Goal: Register for event/course

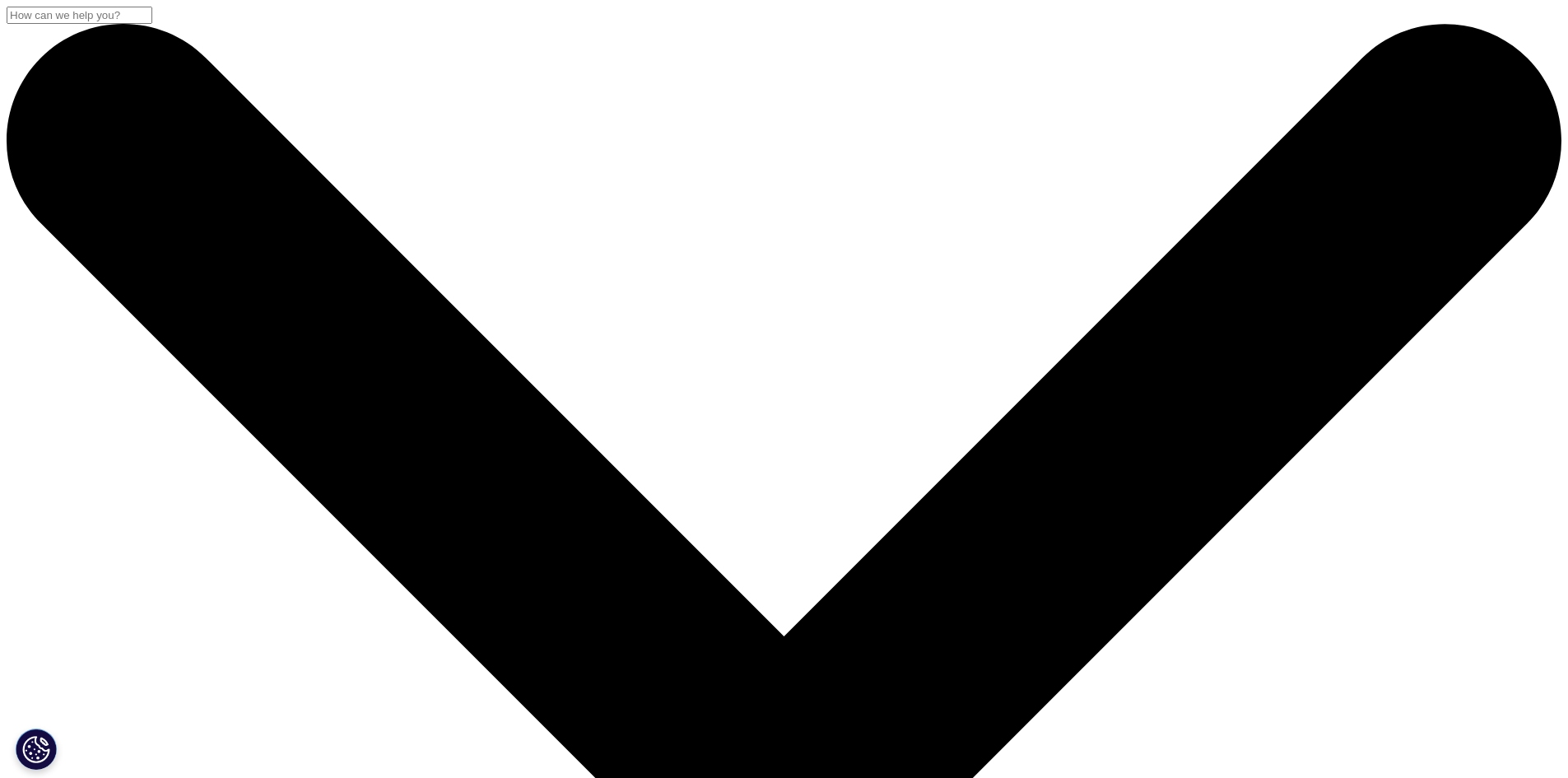
scroll to position [247, 0]
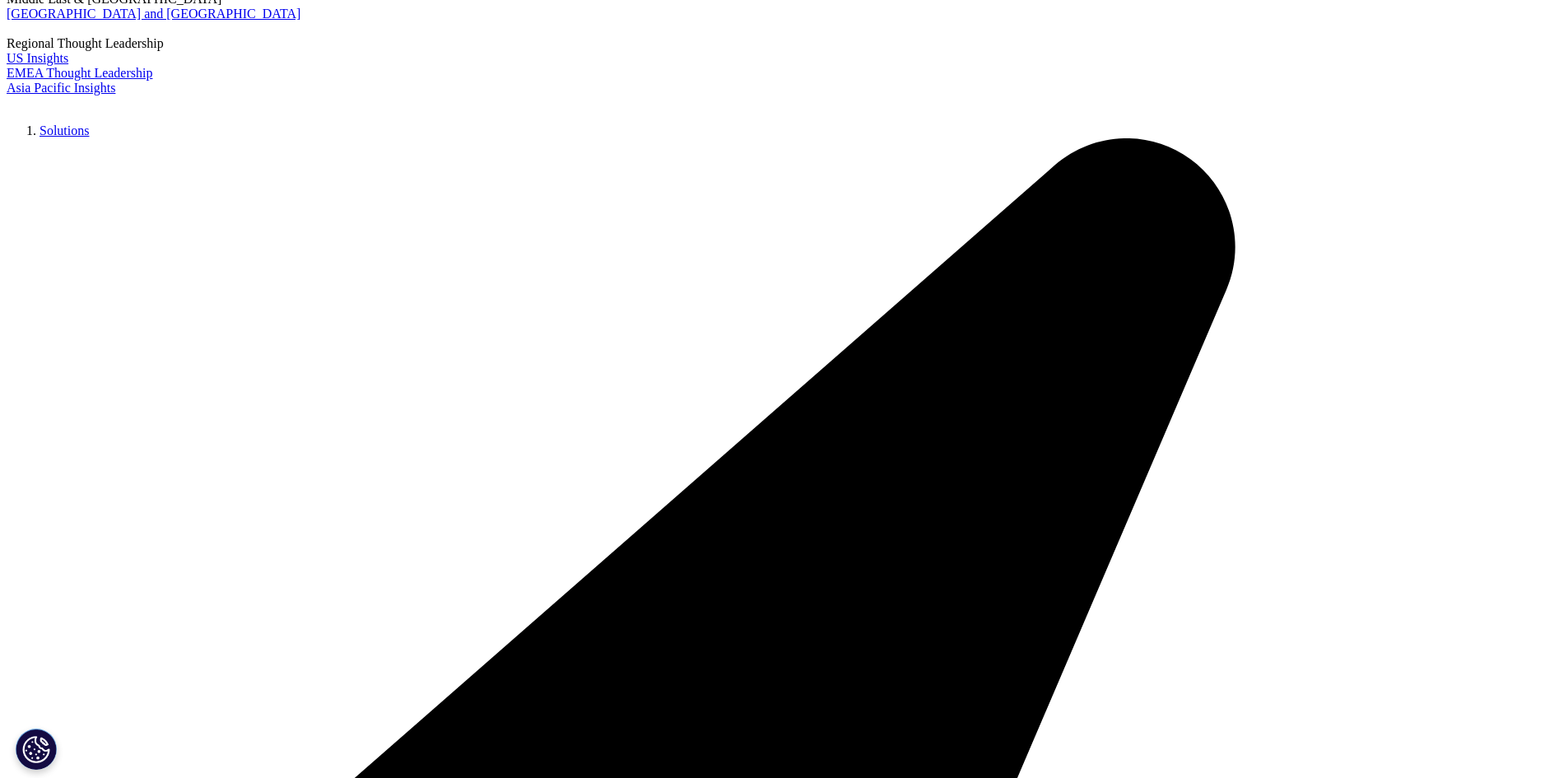
drag, startPoint x: 482, startPoint y: 496, endPoint x: 533, endPoint y: 496, distance: 51.0
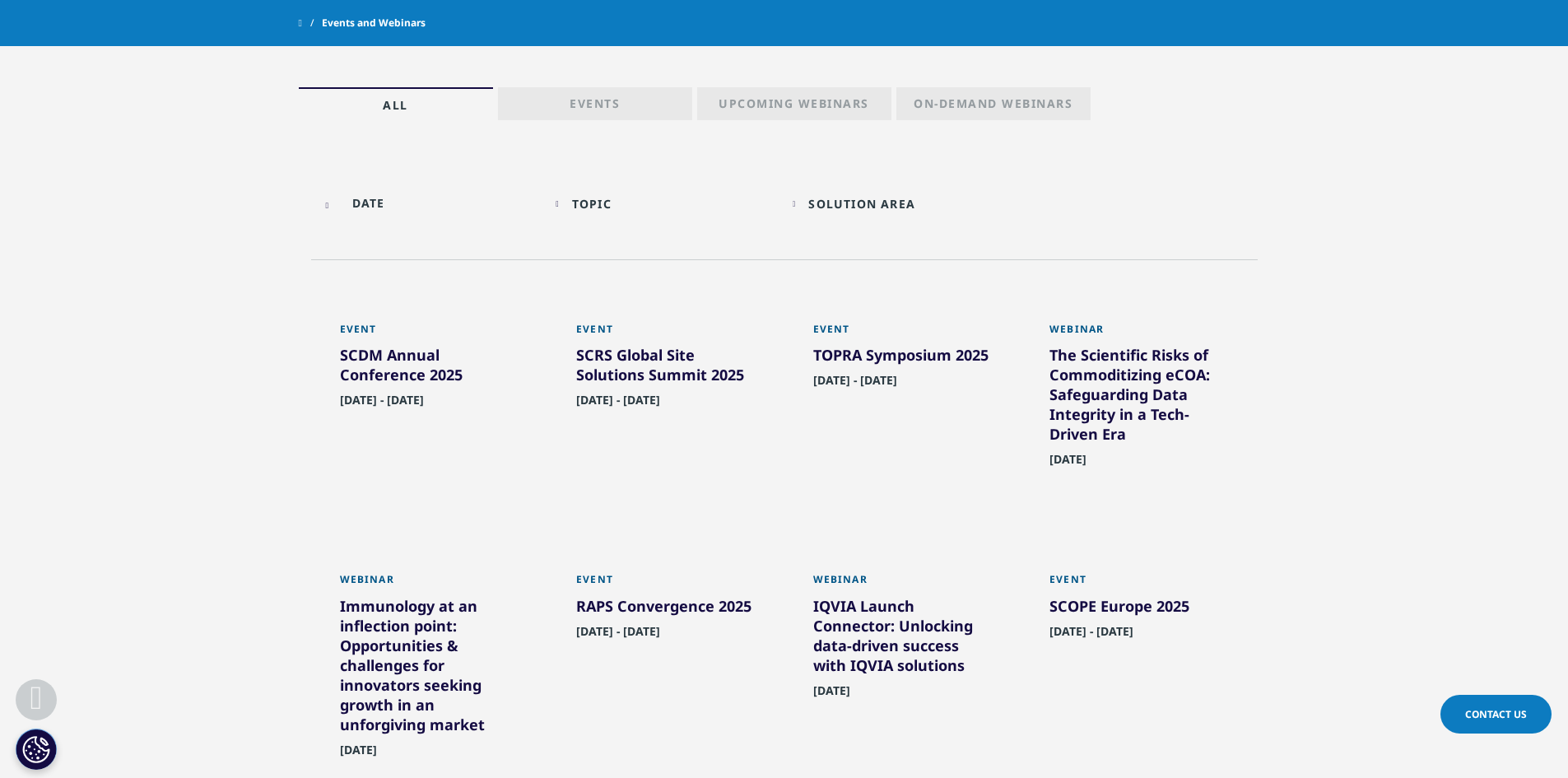
scroll to position [720, 0]
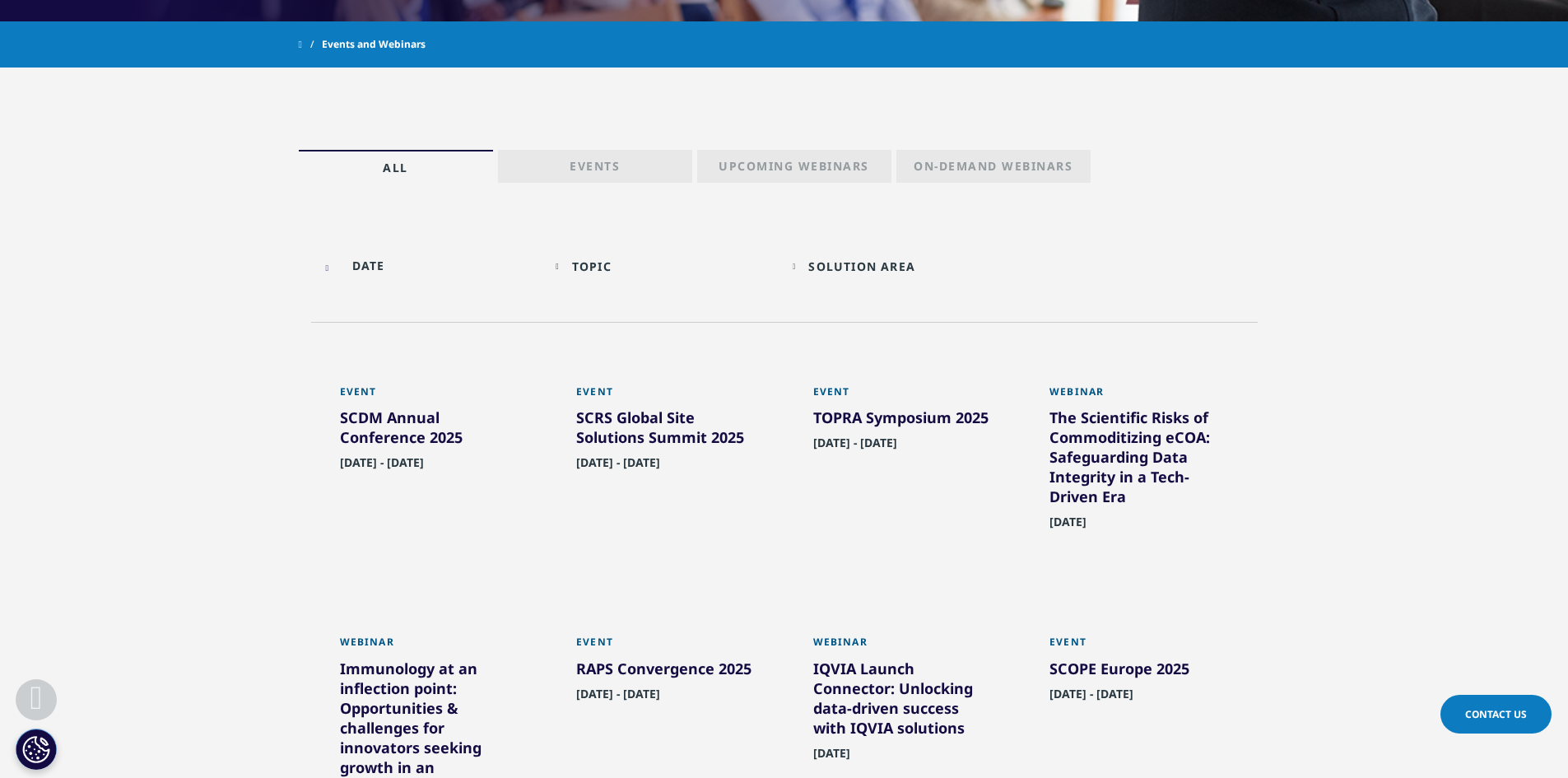
click at [861, 165] on p "Upcoming Webinars" at bounding box center [794, 169] width 150 height 23
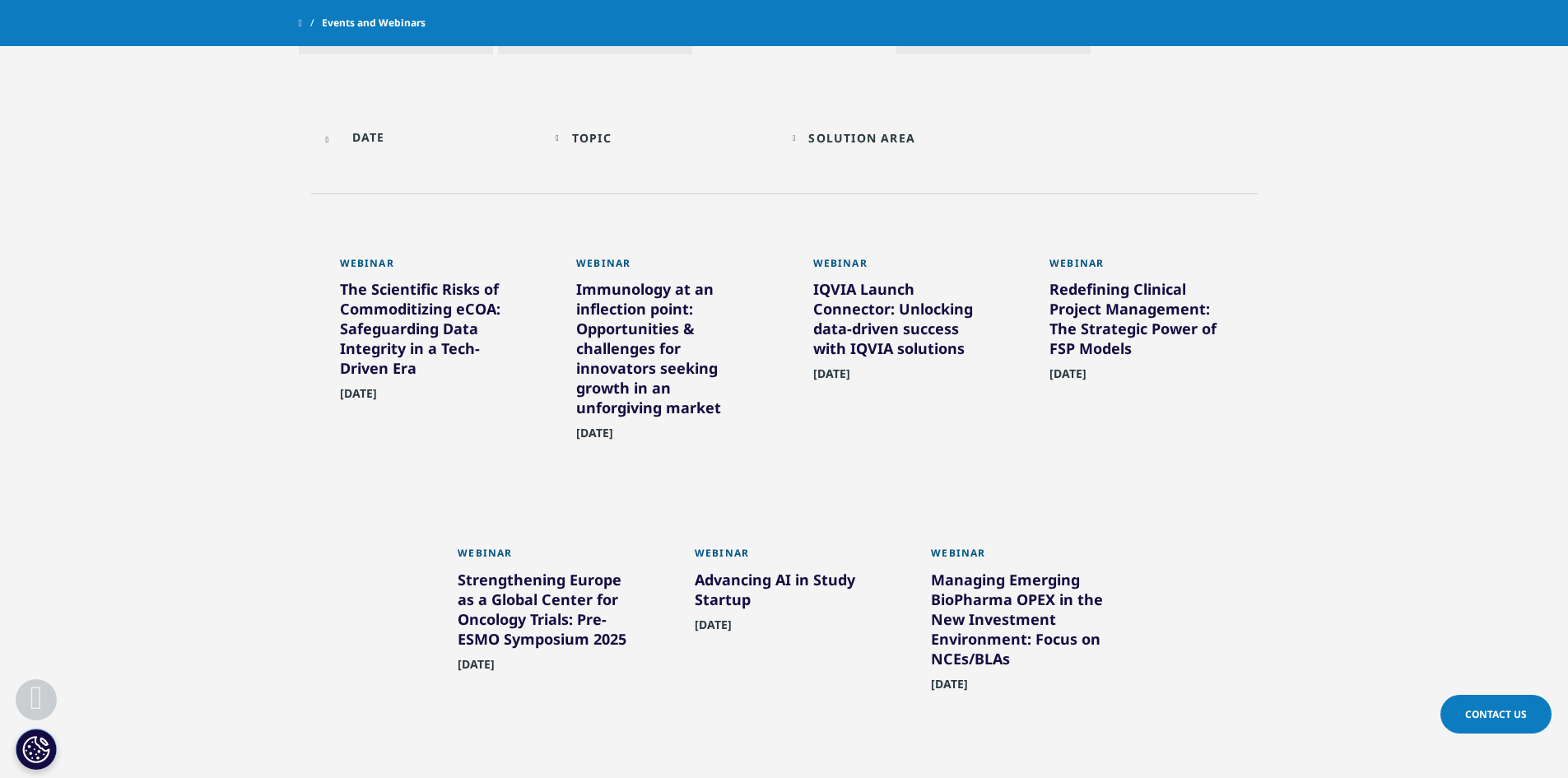
scroll to position [720, 0]
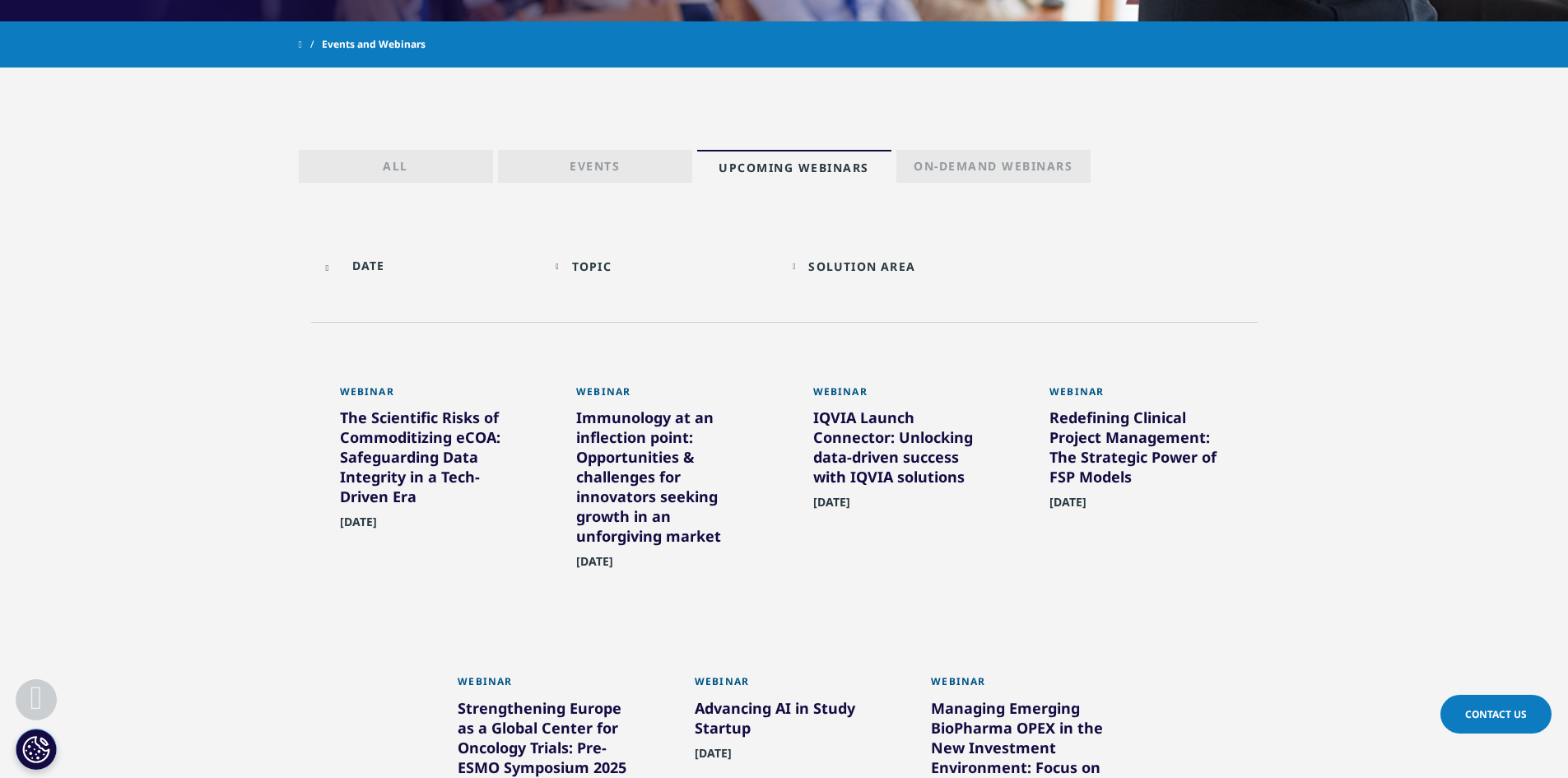
click at [600, 277] on div "Topic Loading Clear Or/And Operator" at bounding box center [666, 266] width 221 height 39
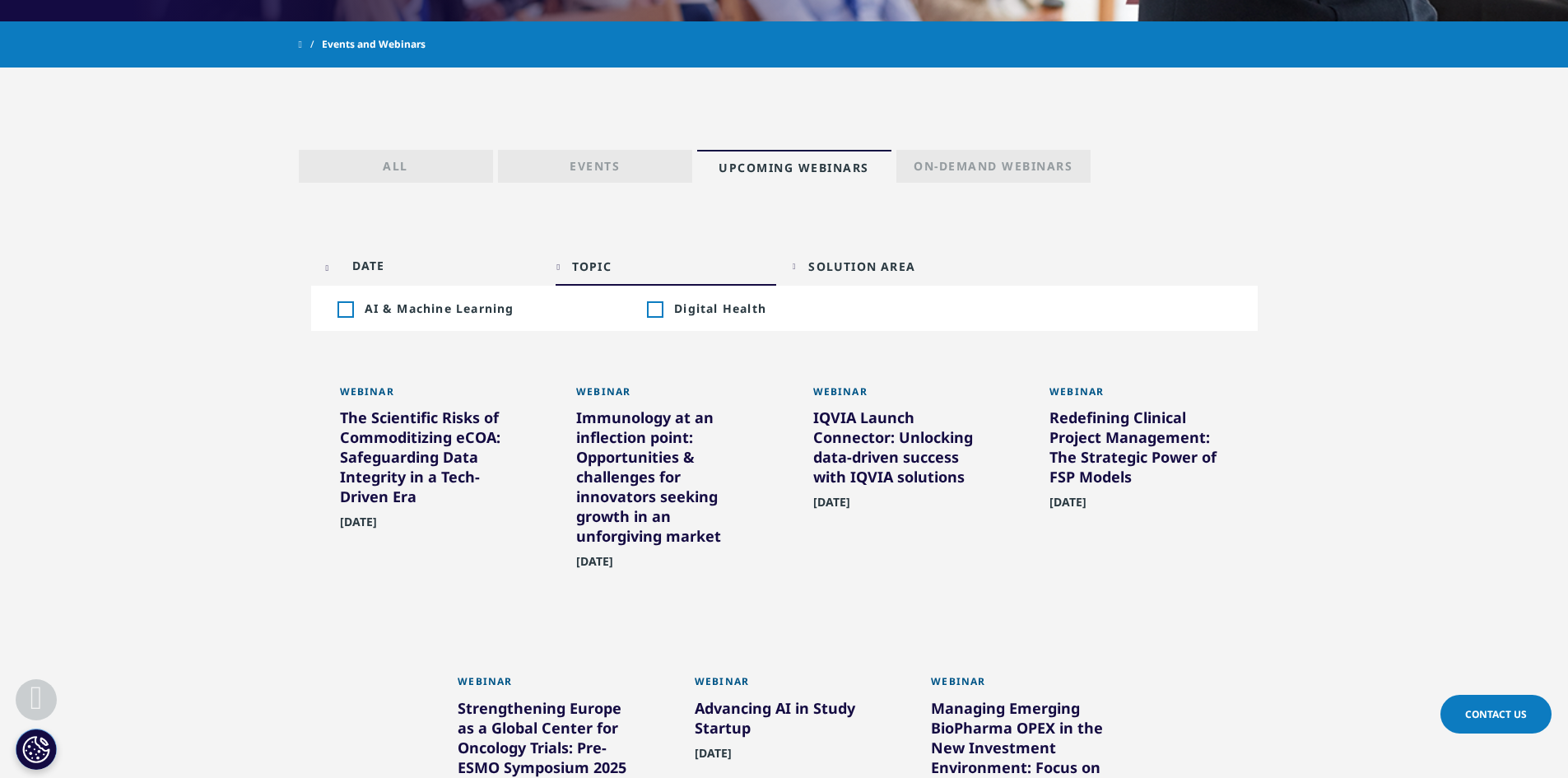
click at [577, 272] on div "Topic Loading Clear Or/And Operator" at bounding box center [666, 266] width 221 height 39
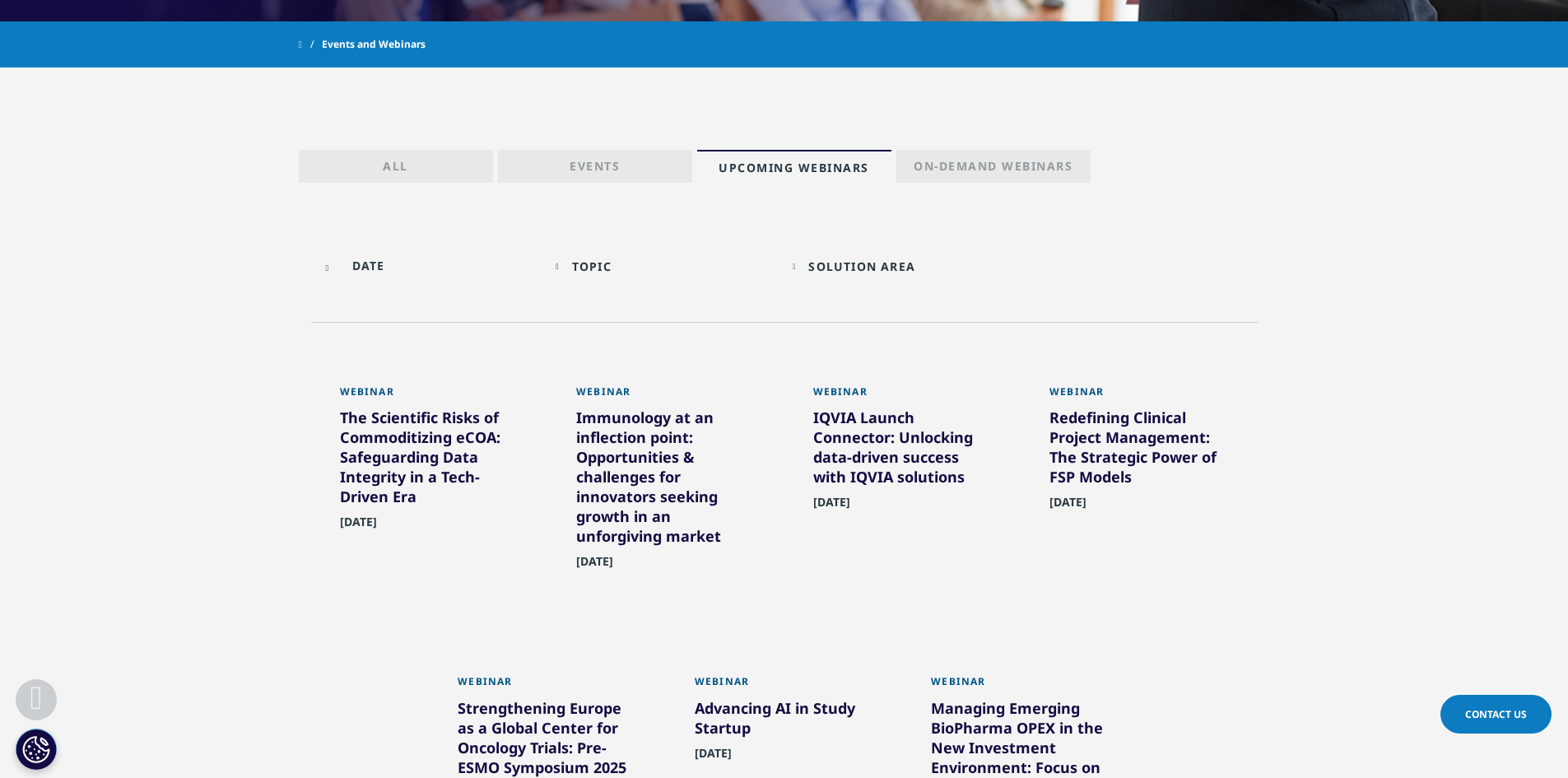
click at [603, 169] on p "Events" at bounding box center [595, 169] width 50 height 23
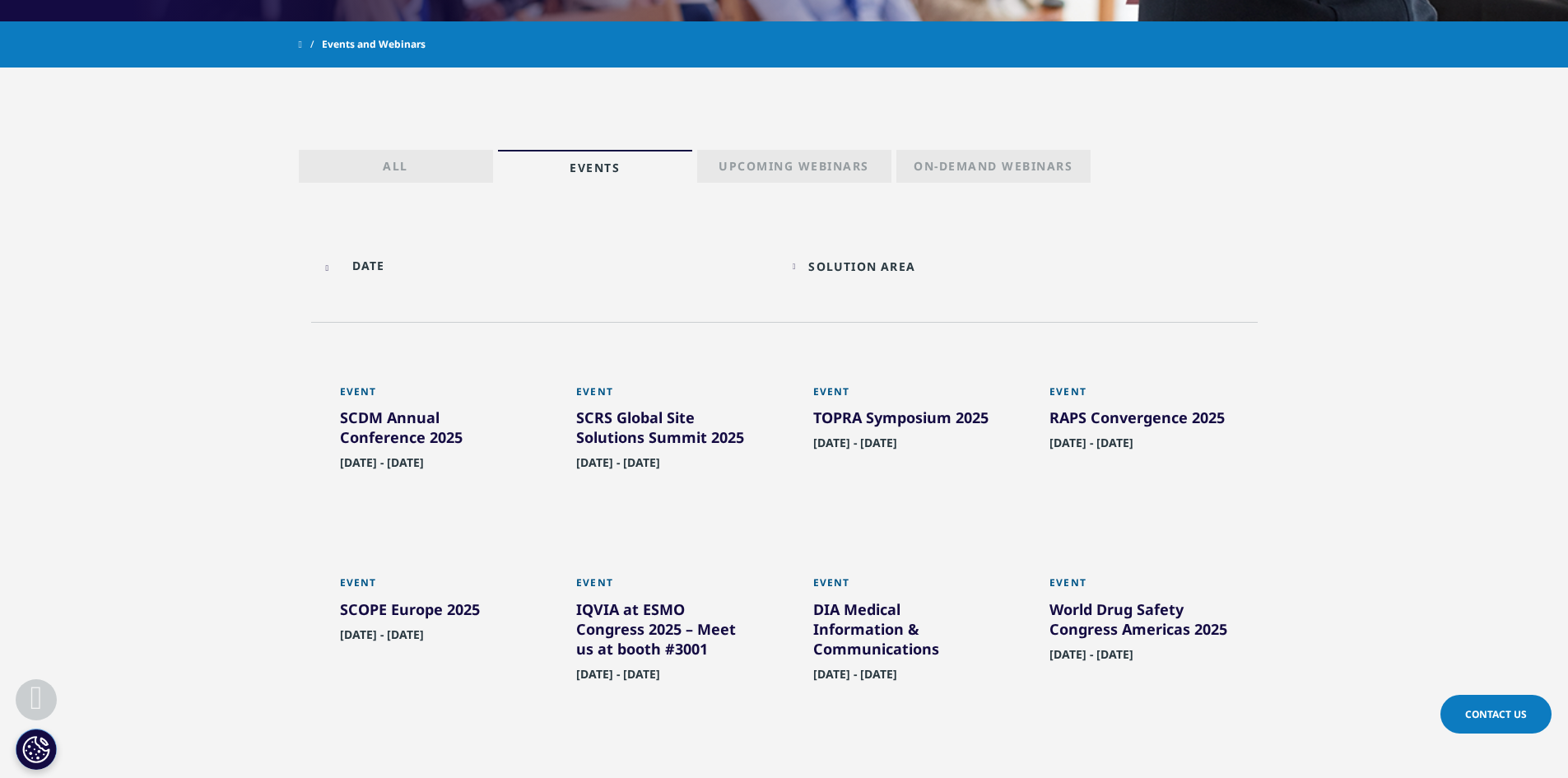
click at [960, 167] on p "On-Demand Webinars" at bounding box center [993, 169] width 159 height 23
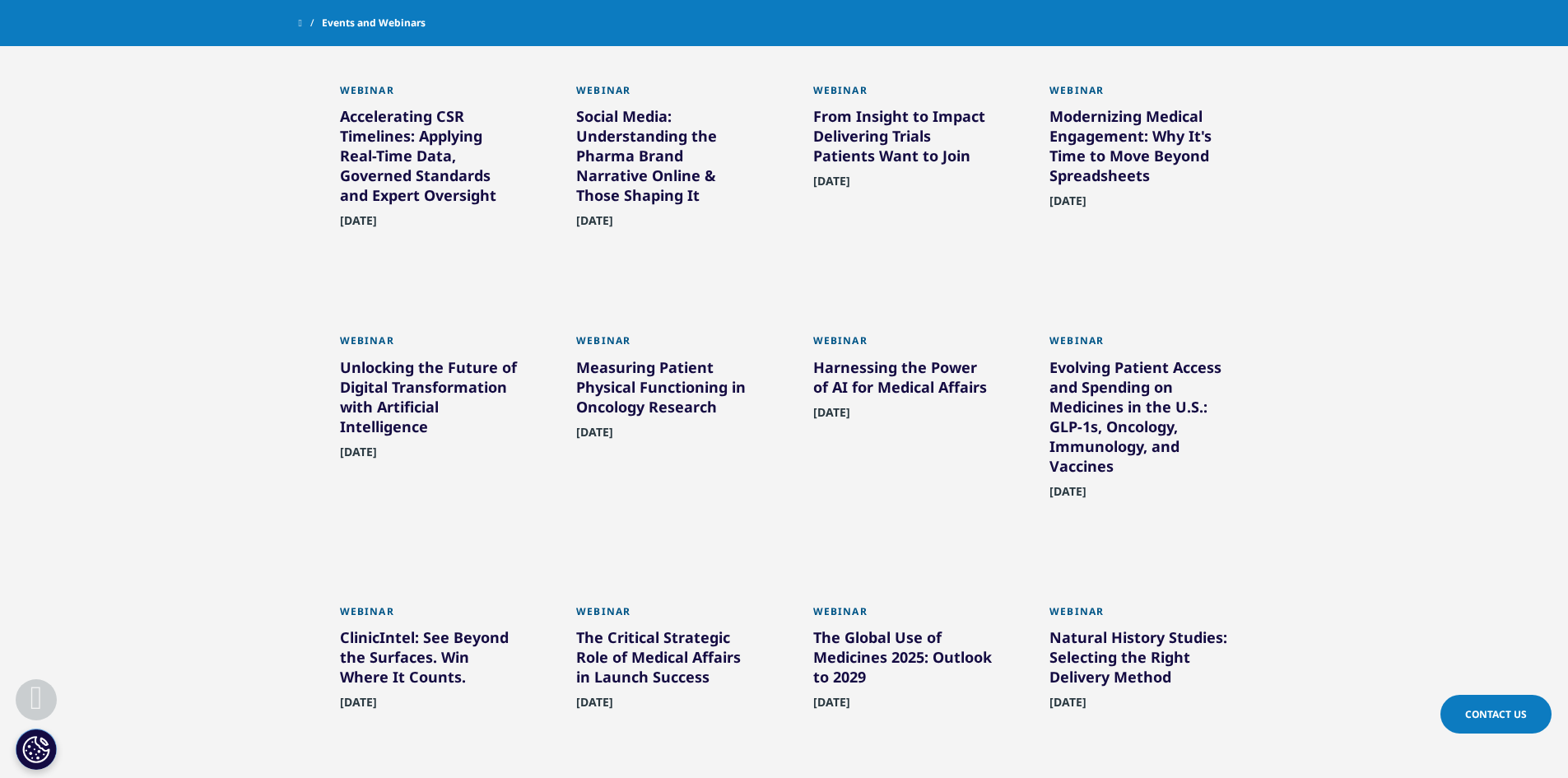
scroll to position [720, 0]
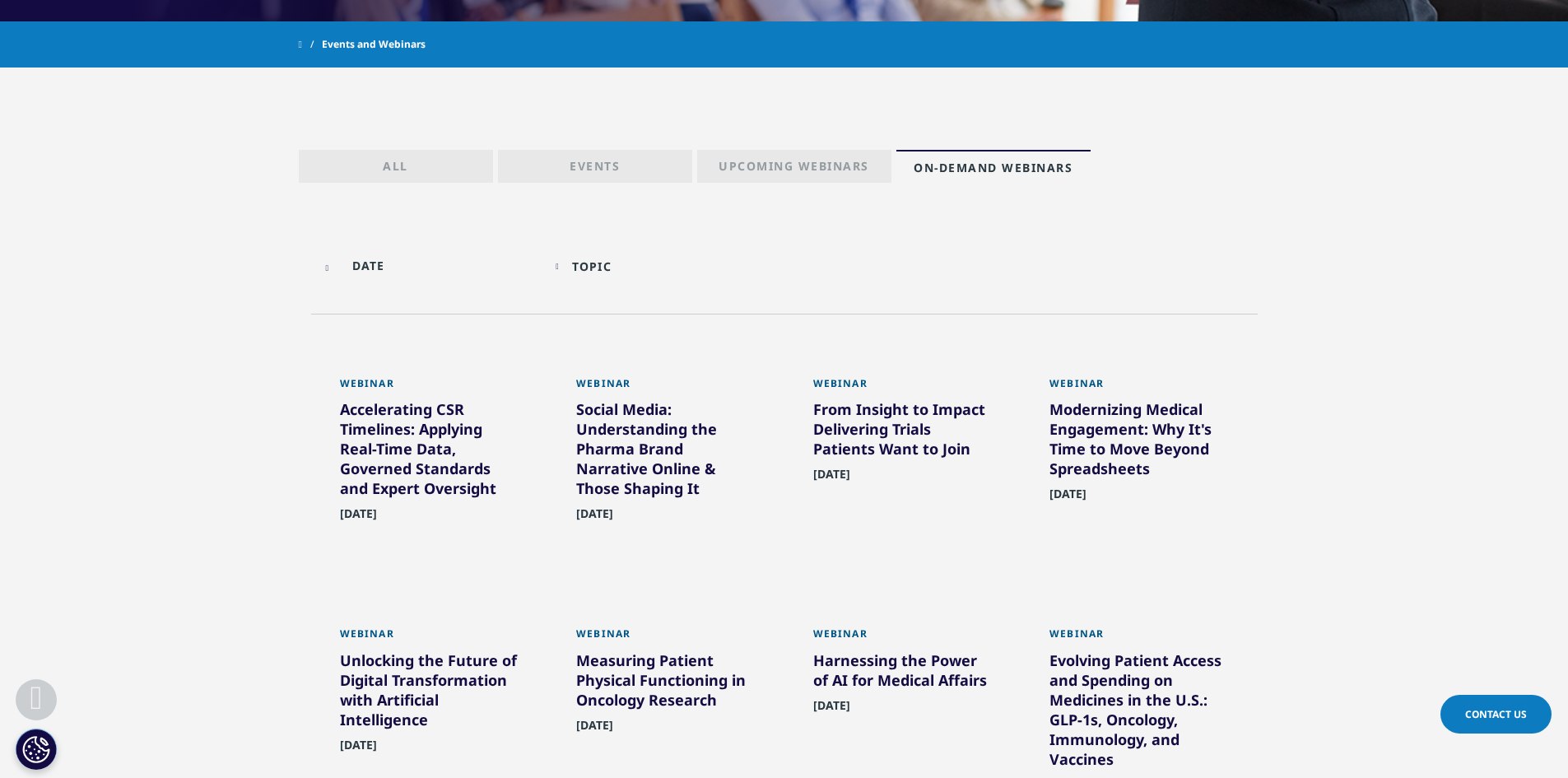
click at [415, 177] on link "All" at bounding box center [397, 166] width 195 height 33
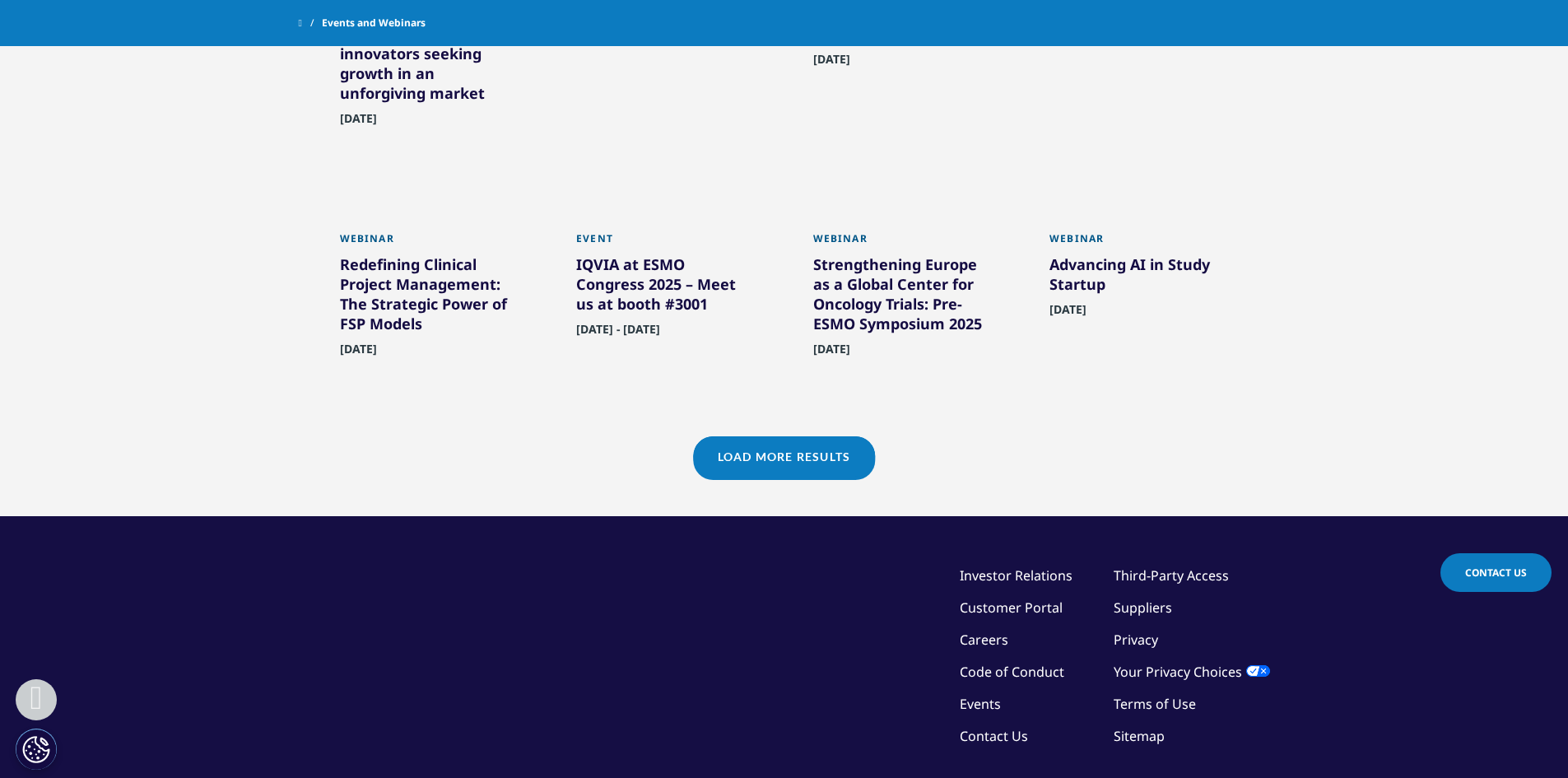
scroll to position [1378, 0]
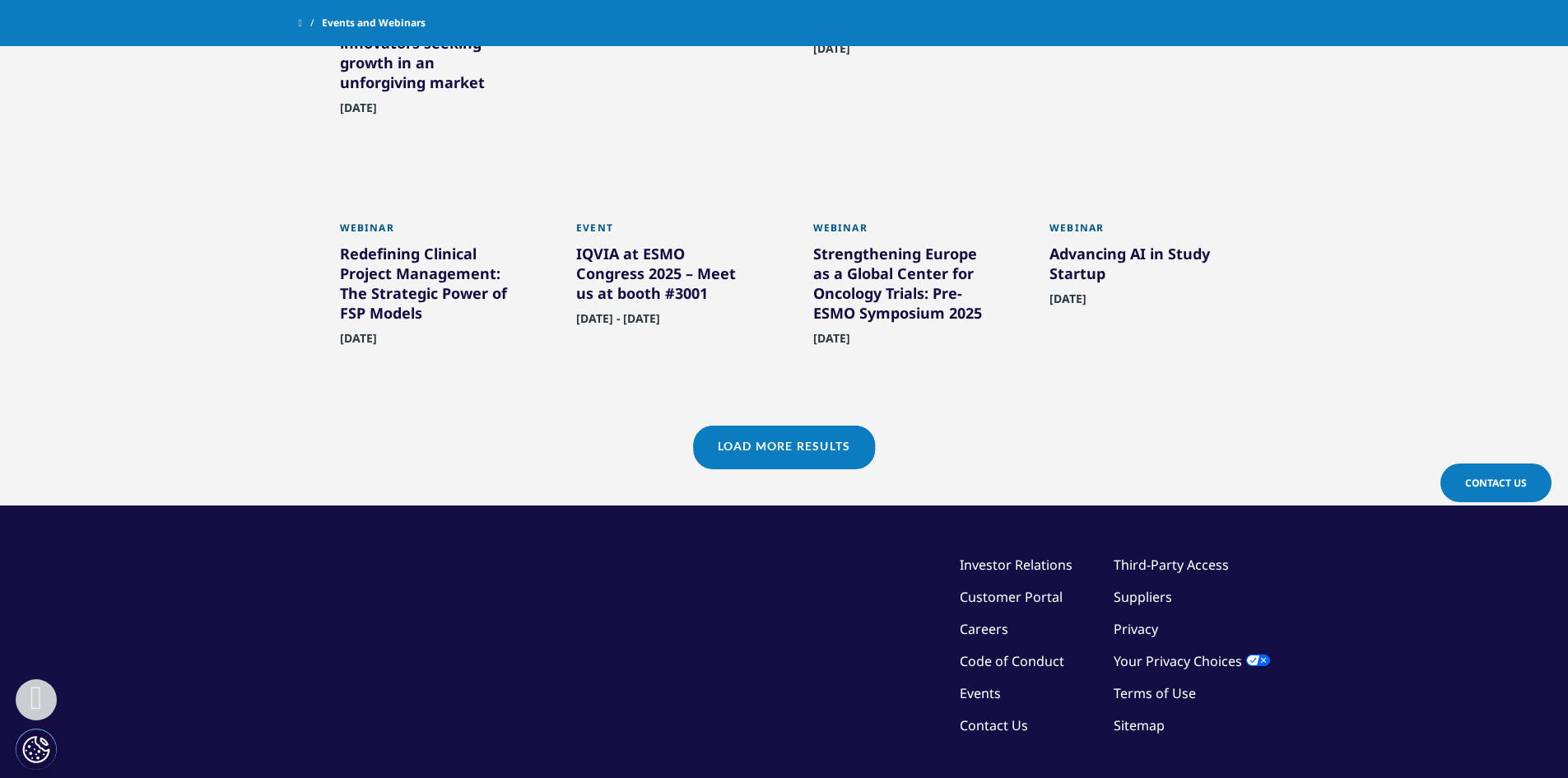
click at [826, 446] on link "Load More Results" at bounding box center [784, 445] width 182 height 41
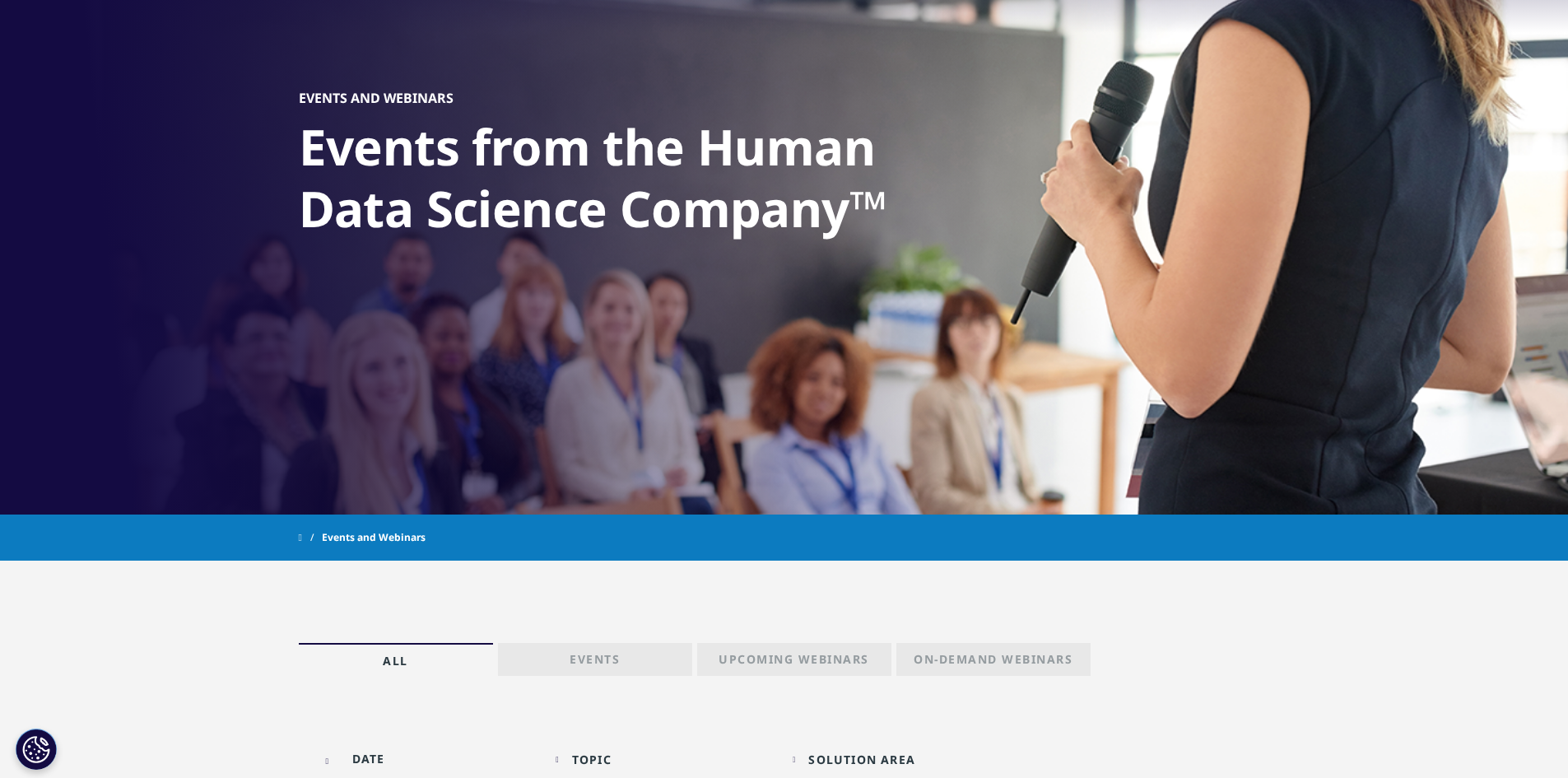
scroll to position [225, 0]
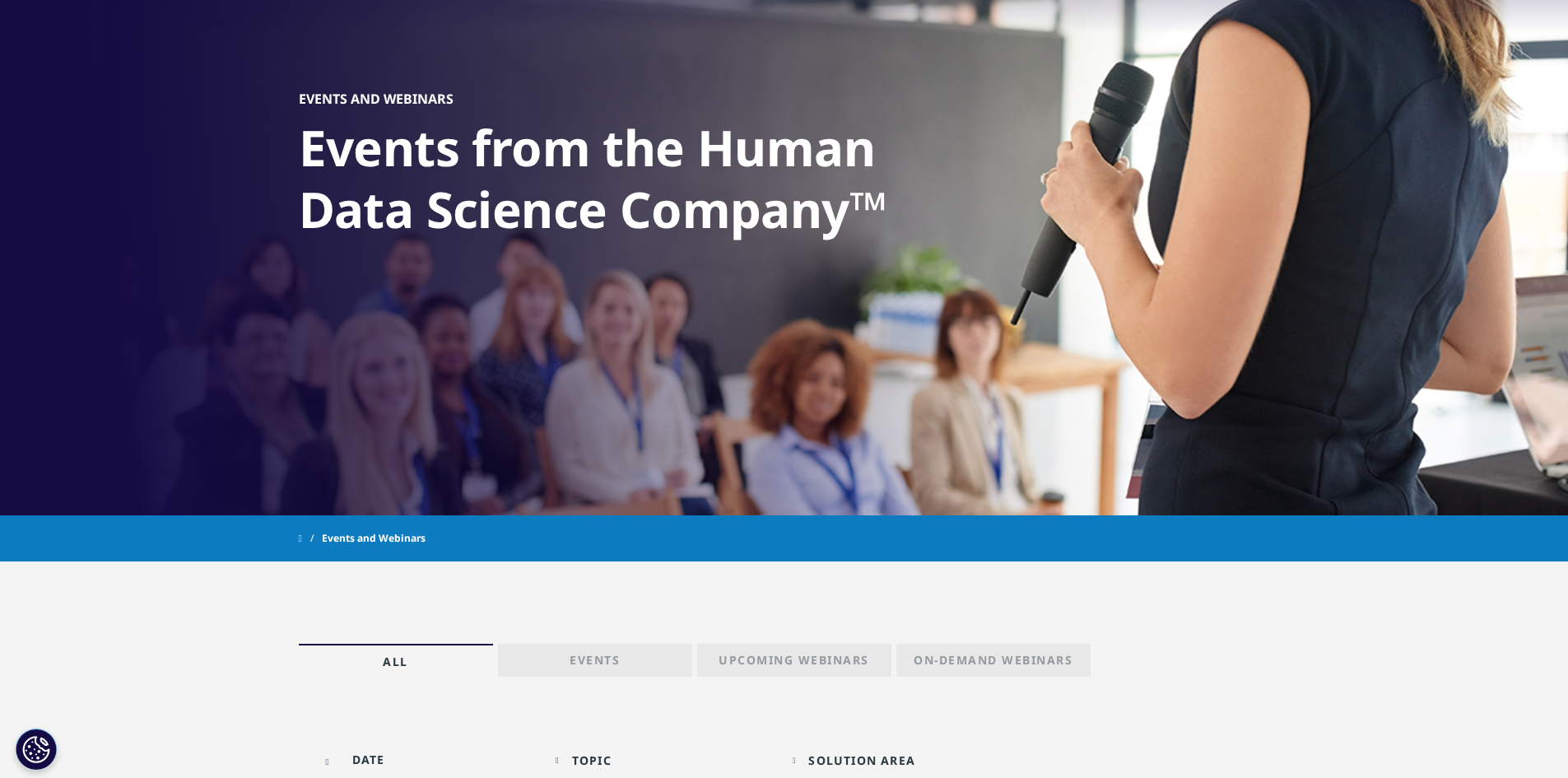
scroll to position [720, 0]
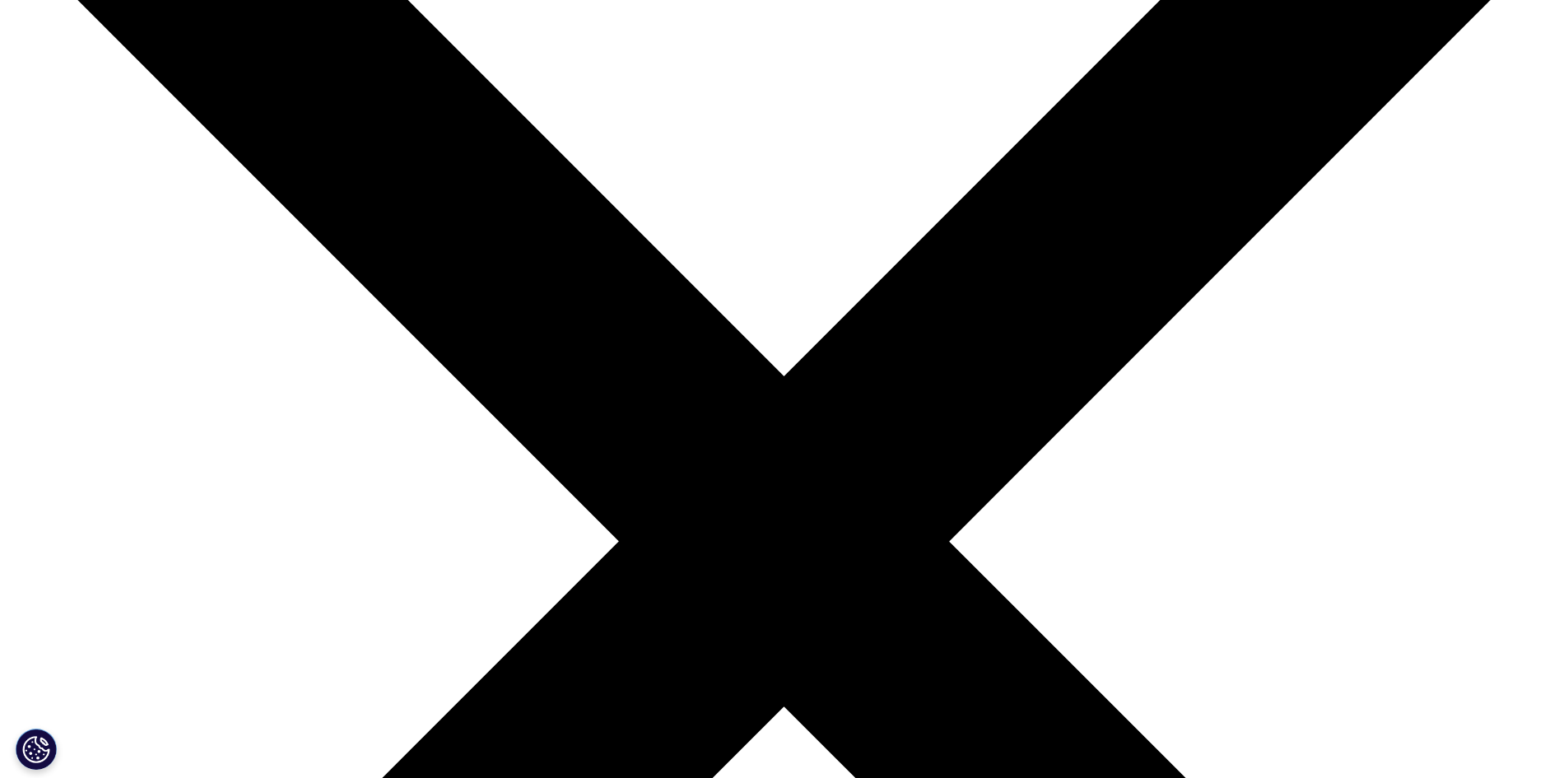
scroll to position [263, 971]
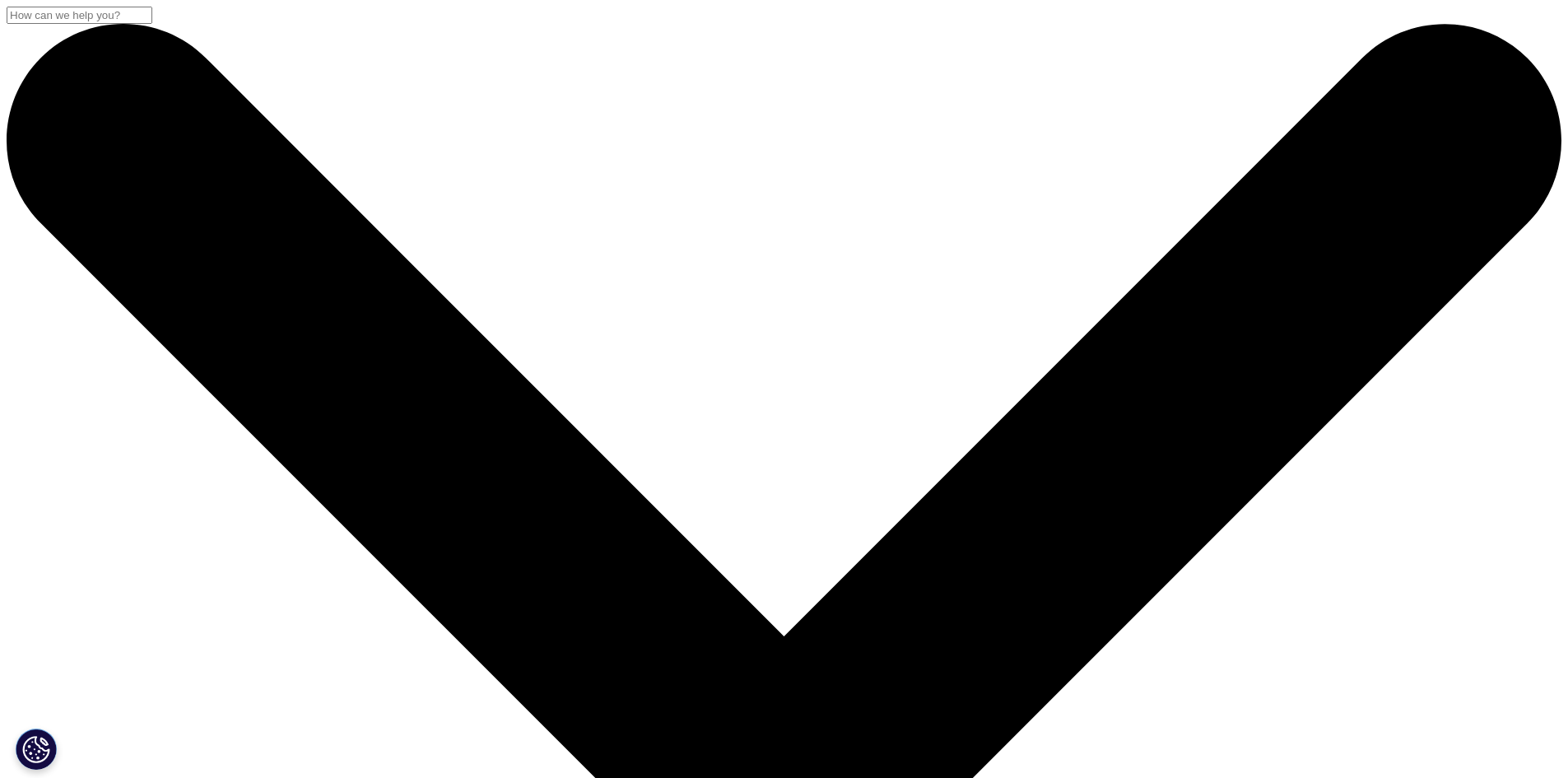
scroll to position [637, 971]
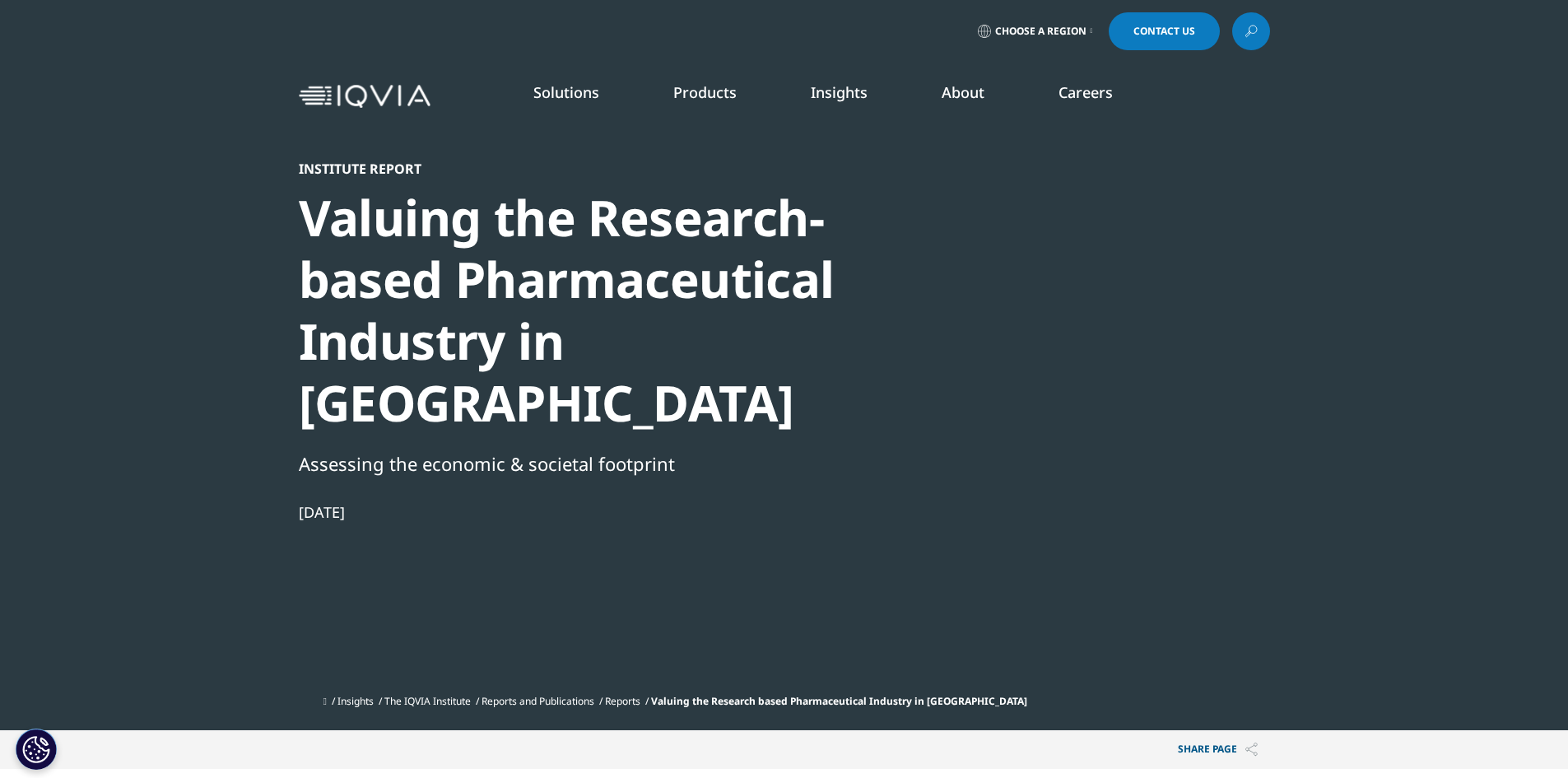
click at [407, 97] on img at bounding box center [365, 96] width 132 height 23
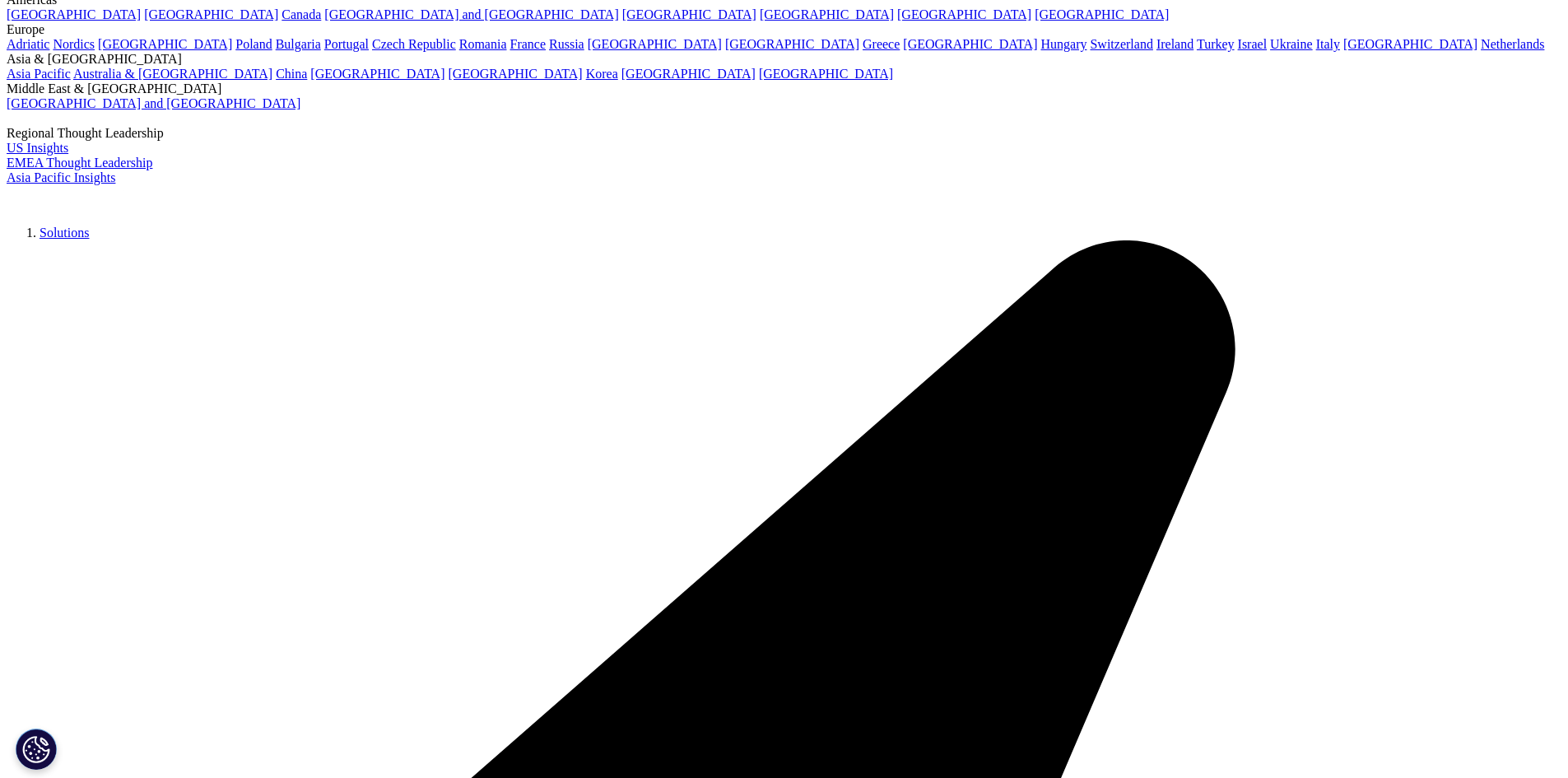
scroll to position [165, 0]
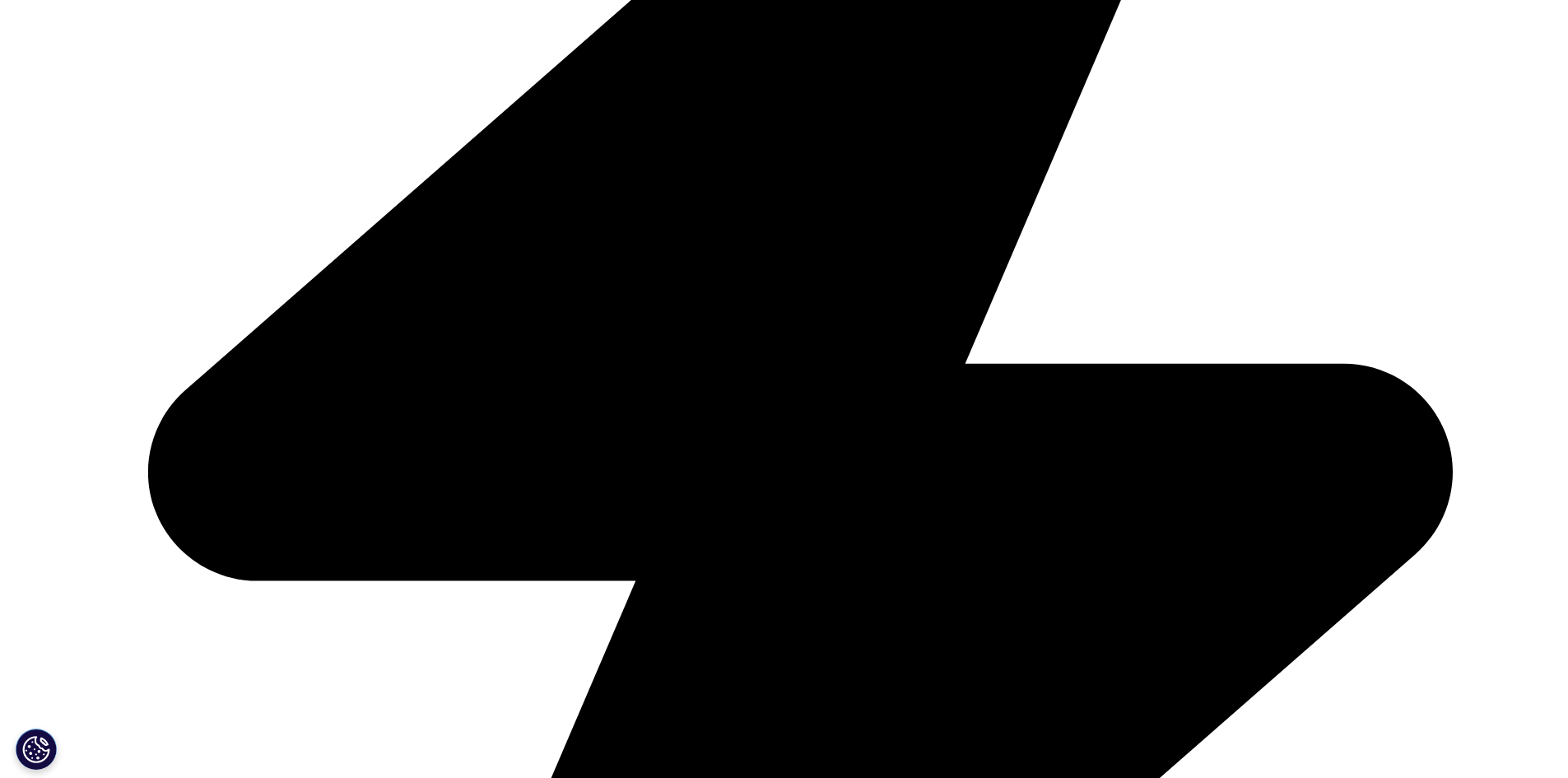
scroll to position [824, 0]
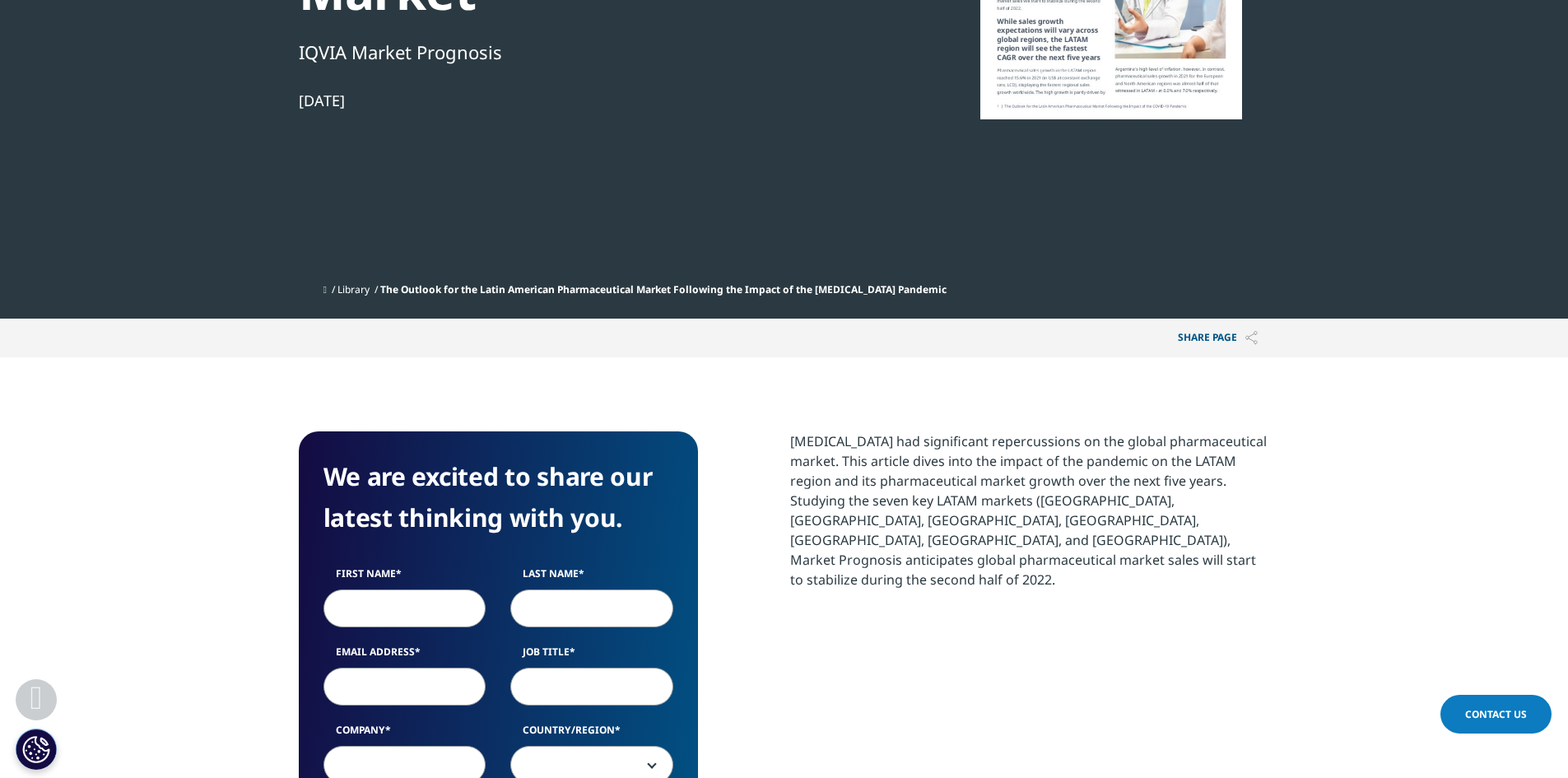
scroll to position [577, 0]
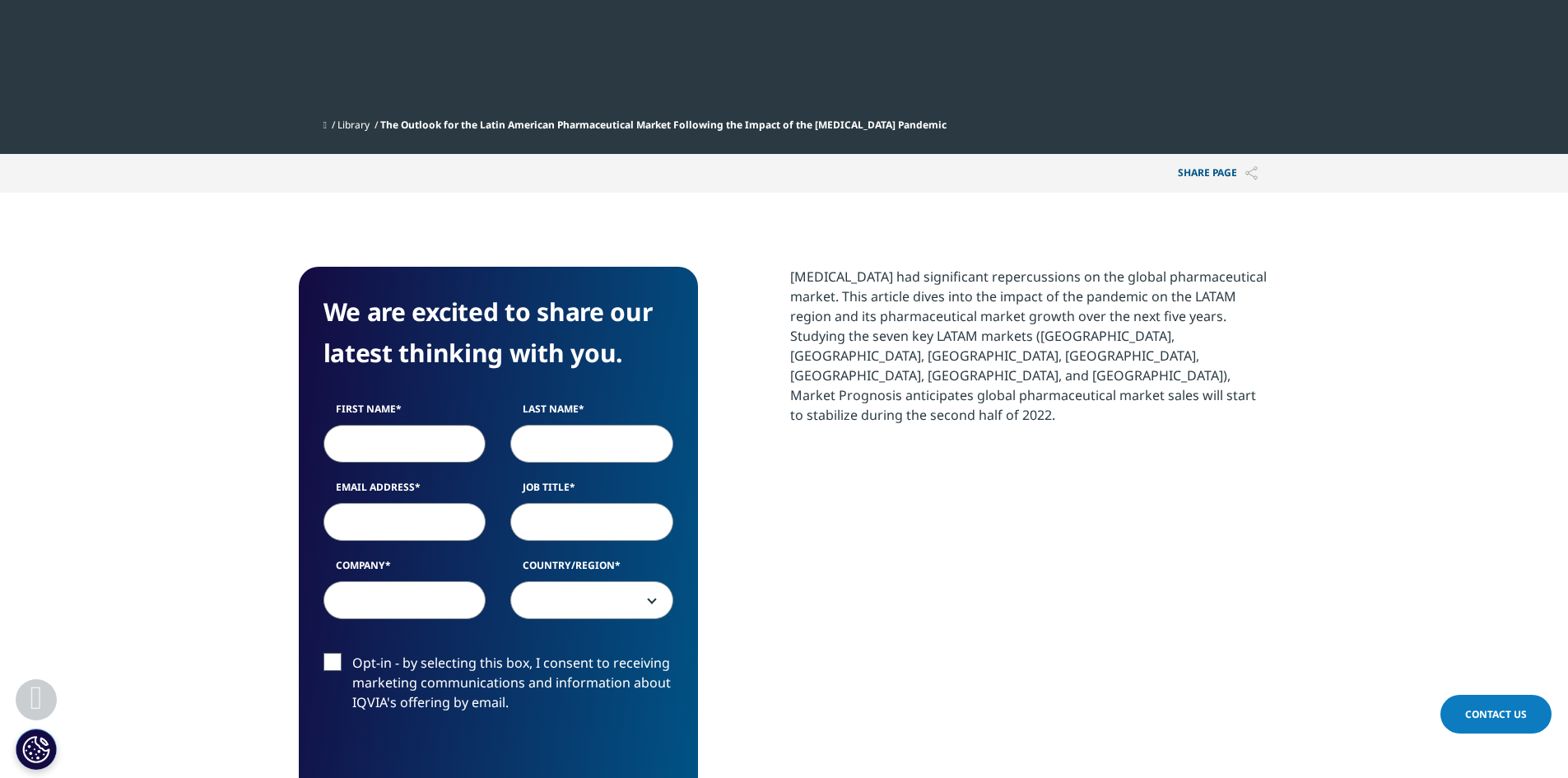
click at [433, 452] on input "First Name" at bounding box center [405, 444] width 163 height 38
type input "Olivia"
click at [564, 446] on input "Last Name" at bounding box center [591, 444] width 163 height 38
type input "Bracken"
click at [413, 512] on input "Email Address" at bounding box center [405, 522] width 163 height 38
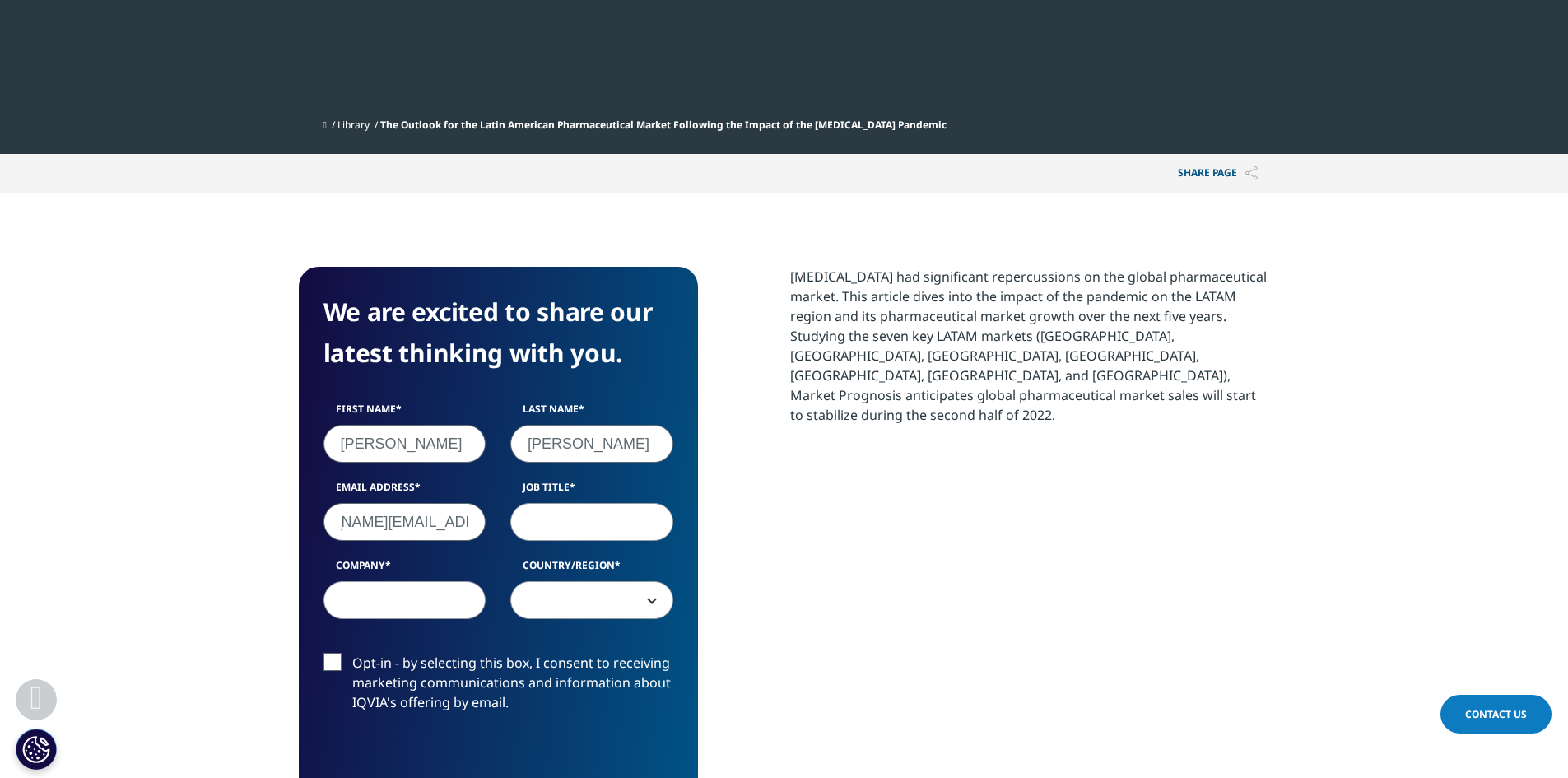
scroll to position [0, 87]
type input "olivia.bracken@almacgroup.com"
click at [581, 522] on input "Job Title" at bounding box center [591, 522] width 163 height 38
type input "Market Insight Associate"
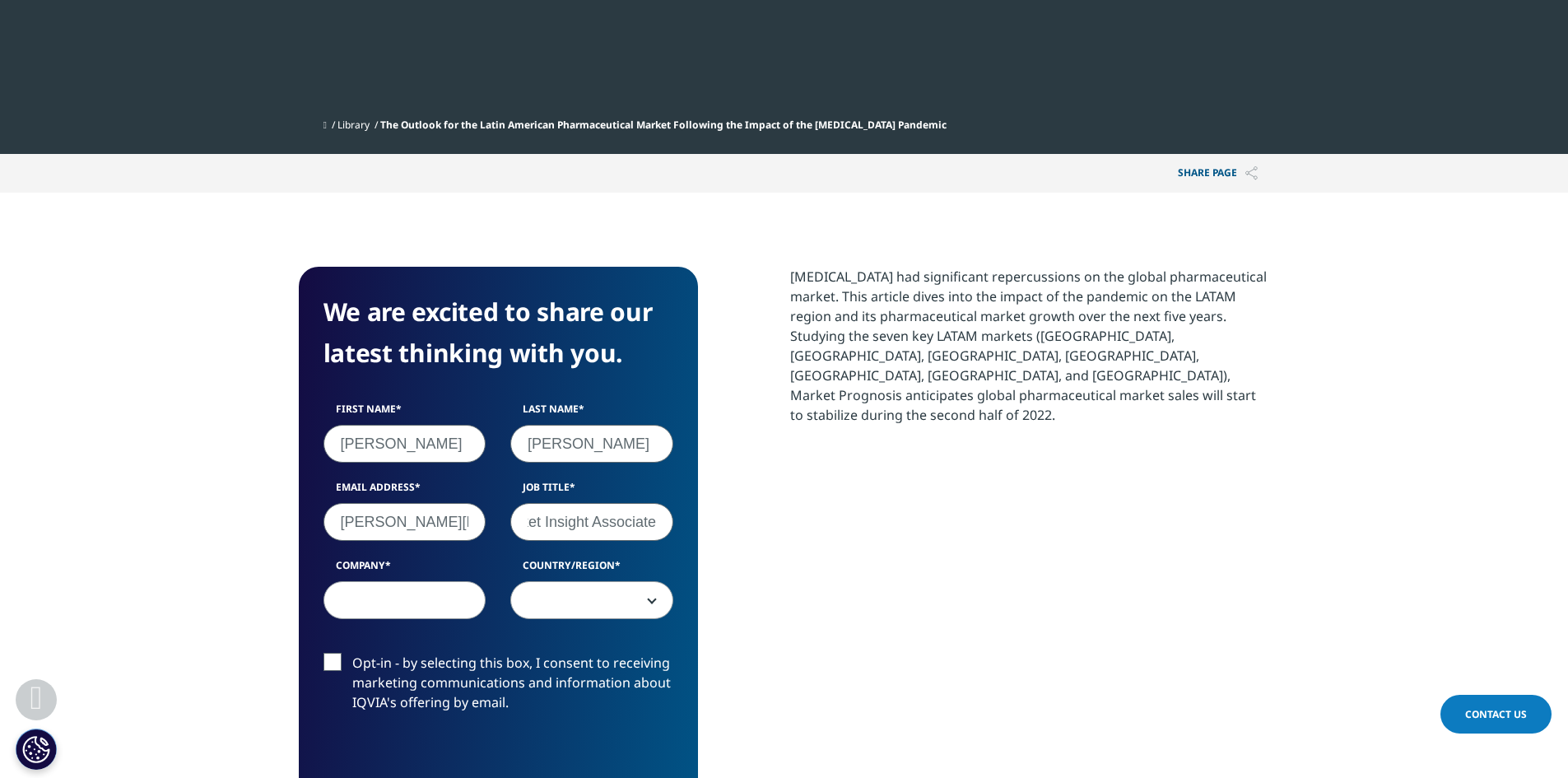
click at [406, 607] on input "Company" at bounding box center [405, 600] width 163 height 38
type input "Almac Group"
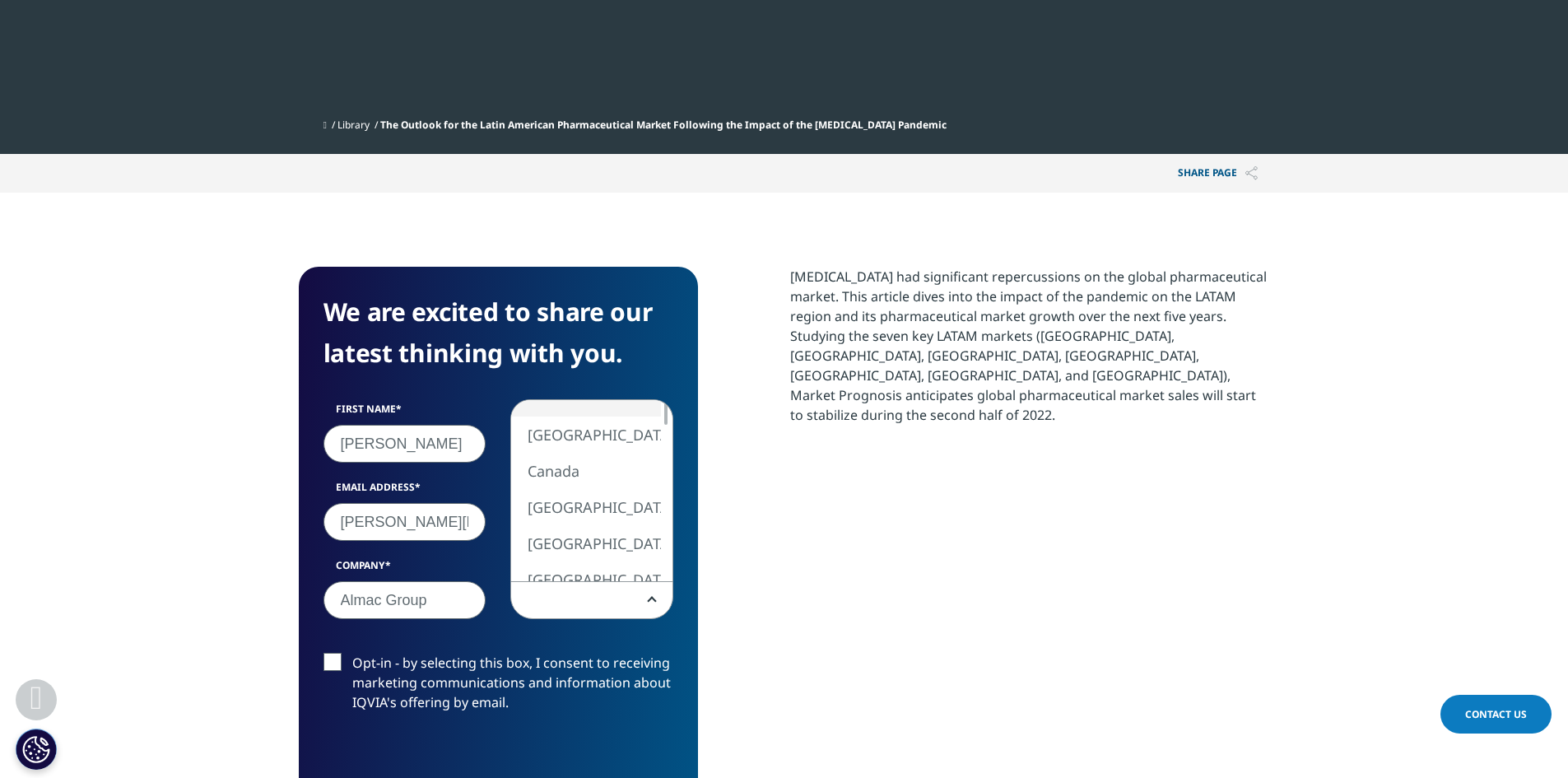
click at [631, 587] on span at bounding box center [591, 601] width 161 height 38
select select "[GEOGRAPHIC_DATA]"
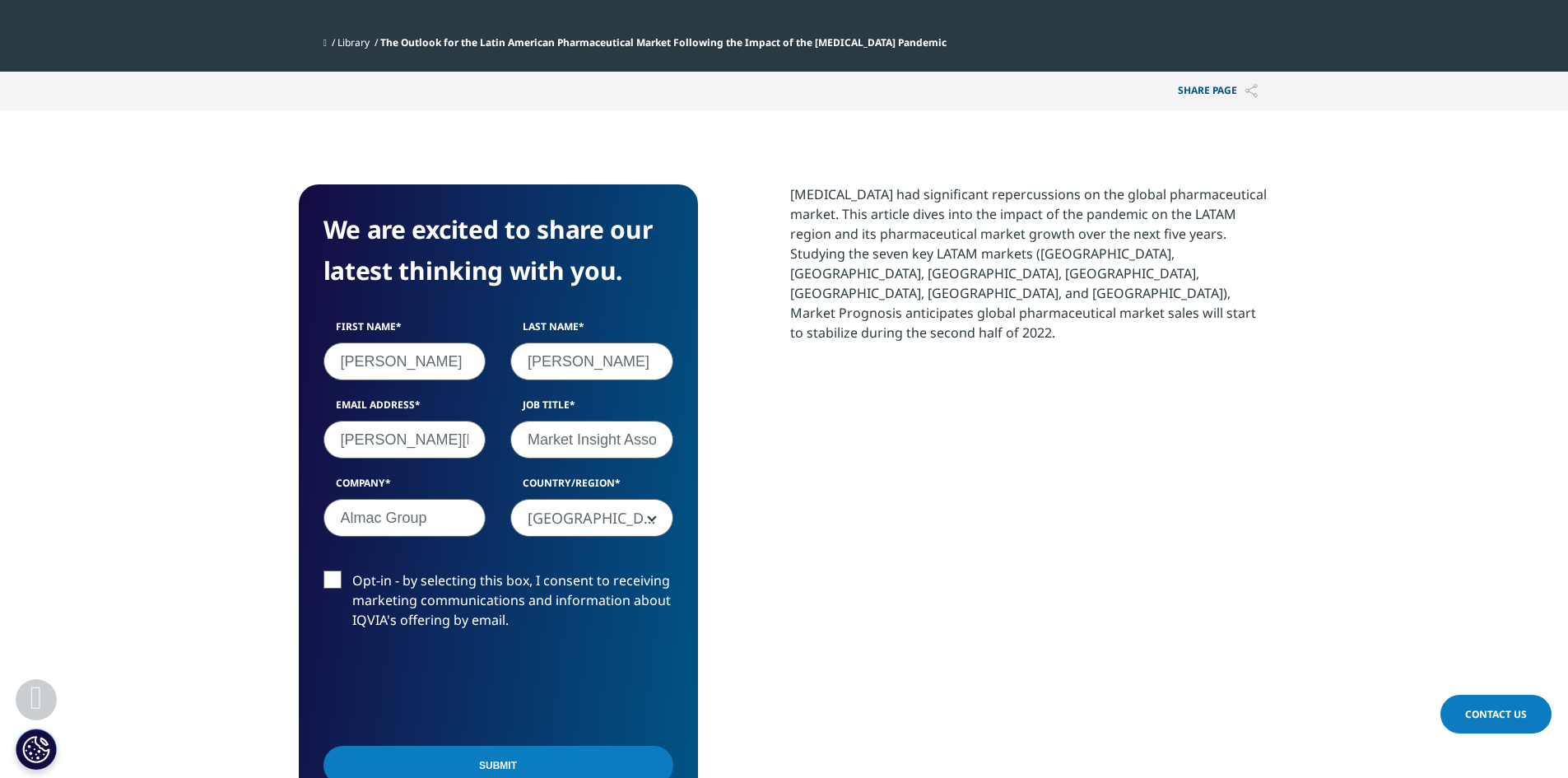
scroll to position [906, 0]
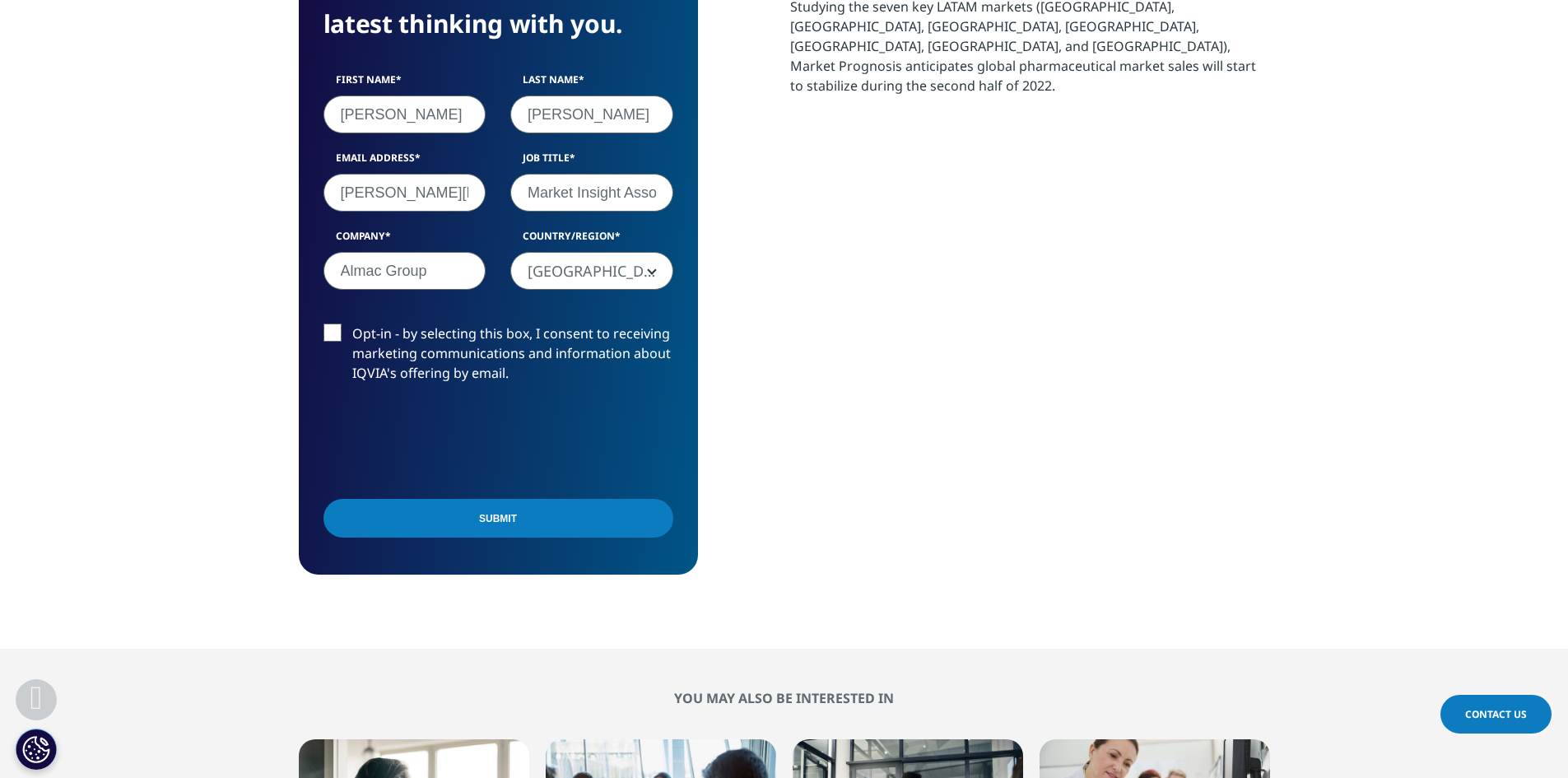
click at [584, 519] on input "Submit" at bounding box center [498, 518] width 350 height 39
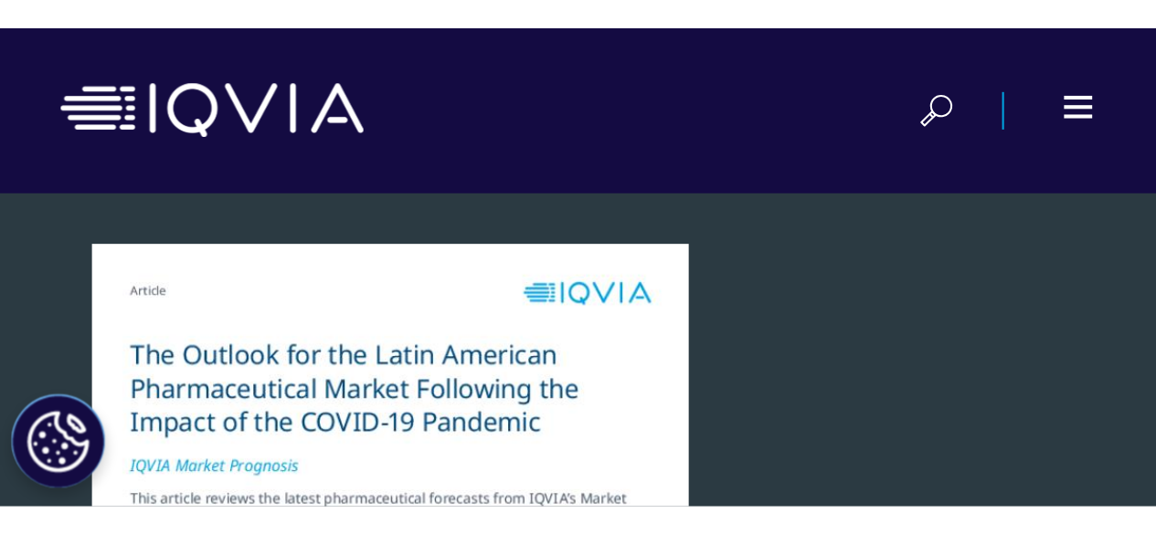
scroll to position [143, 442]
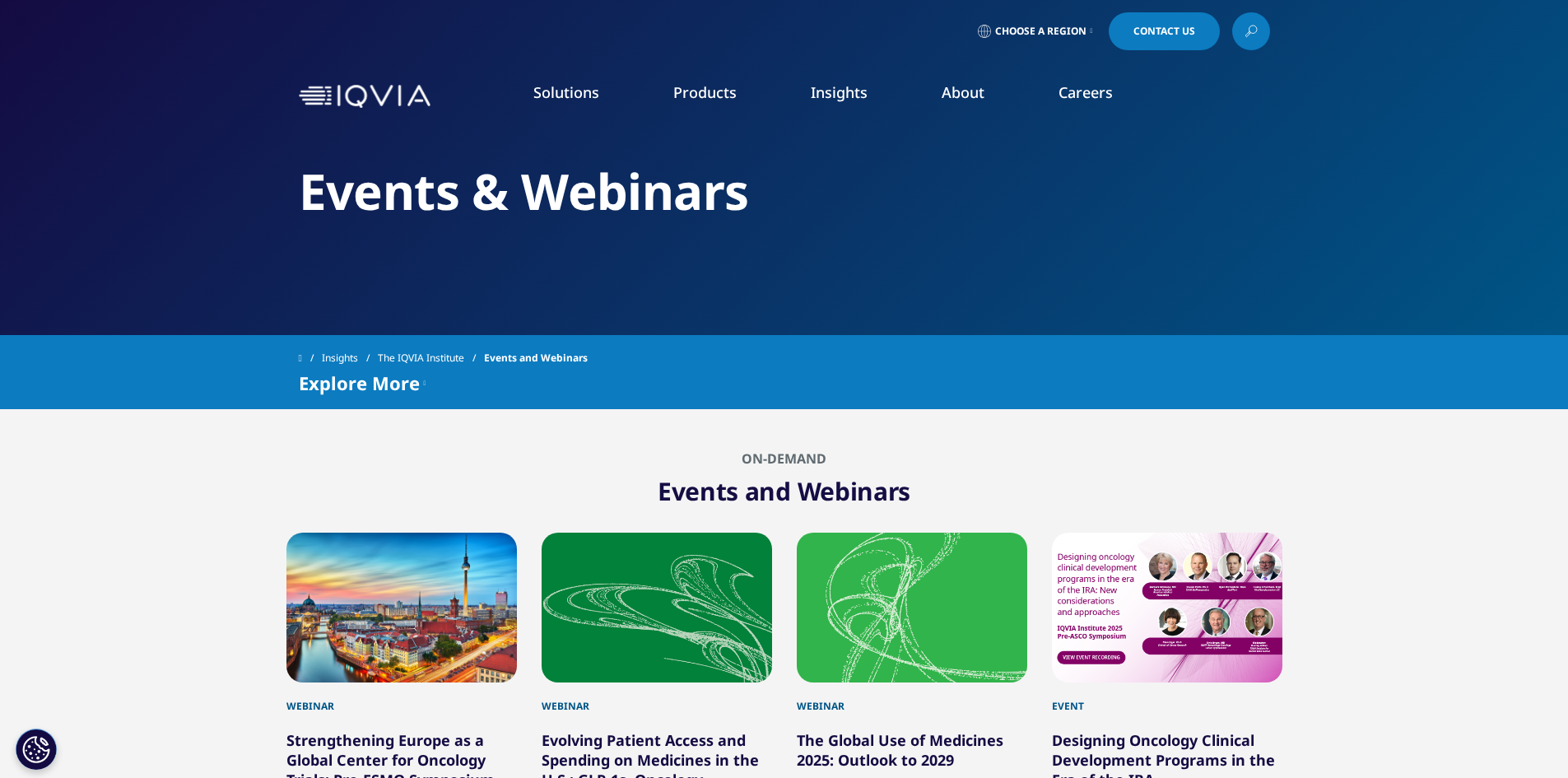
click at [415, 354] on link "The IQVIA Institute" at bounding box center [431, 358] width 106 height 30
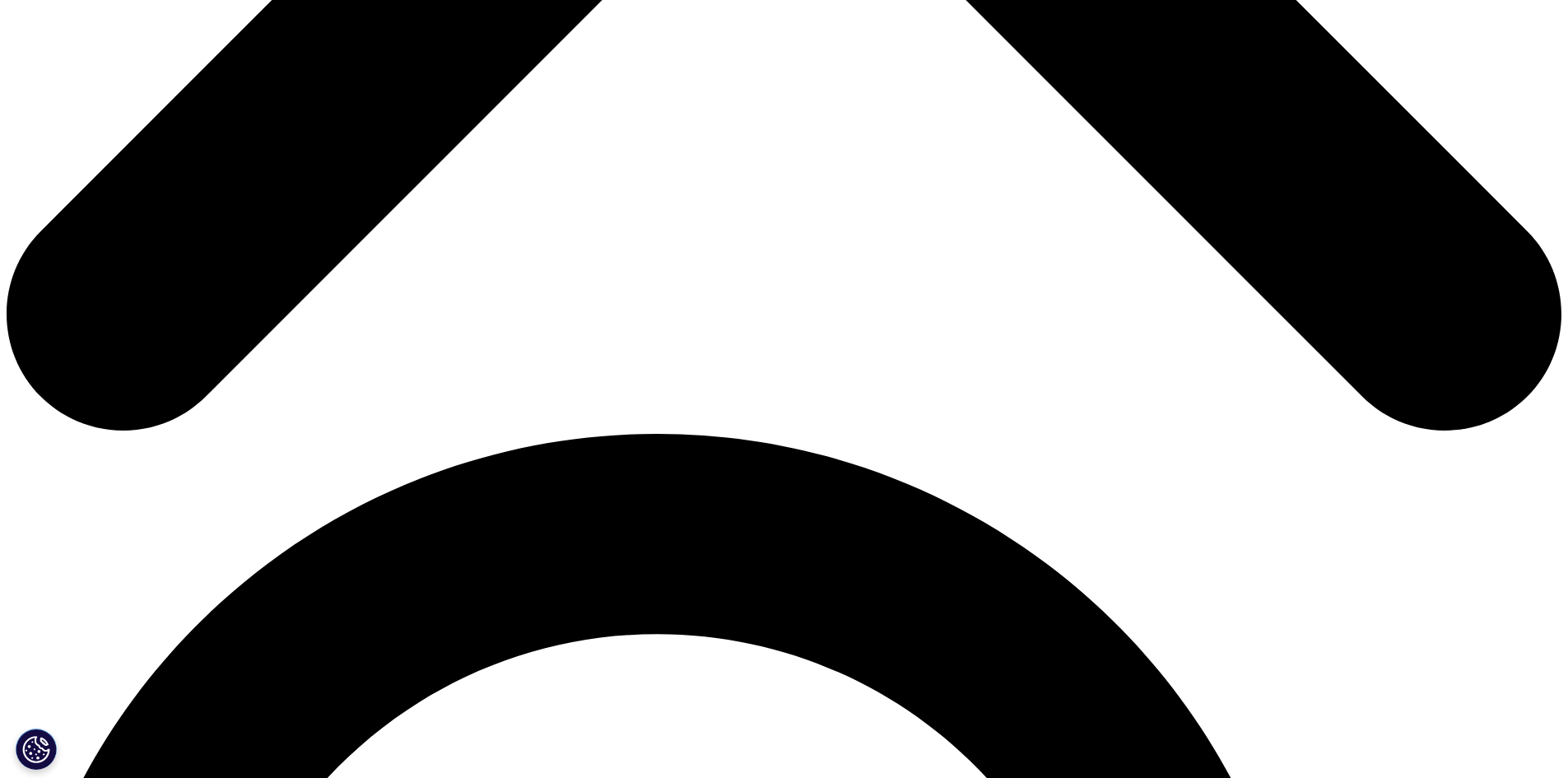
scroll to position [1318, 0]
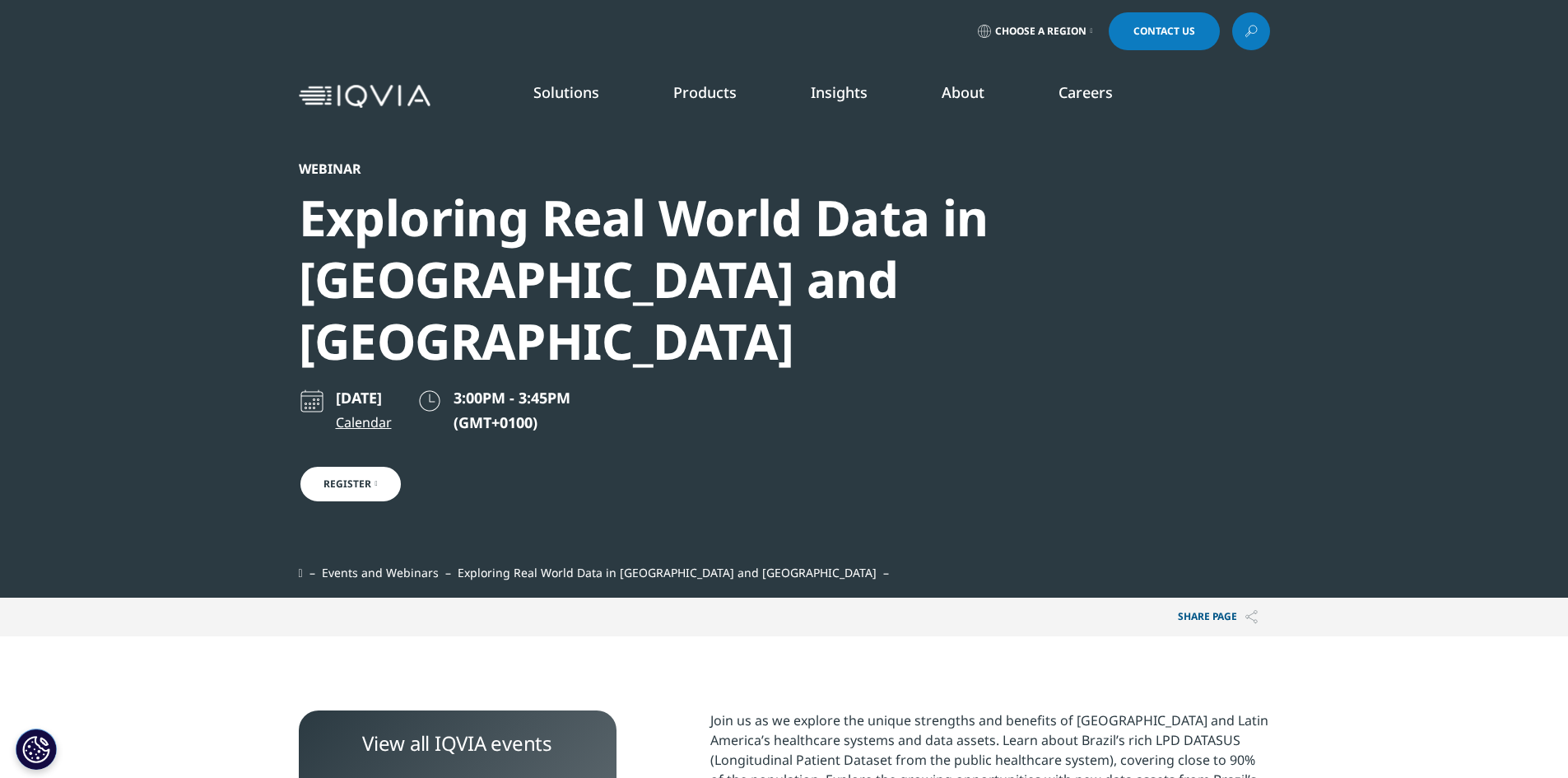
click at [351, 465] on link "Register" at bounding box center [351, 484] width 104 height 38
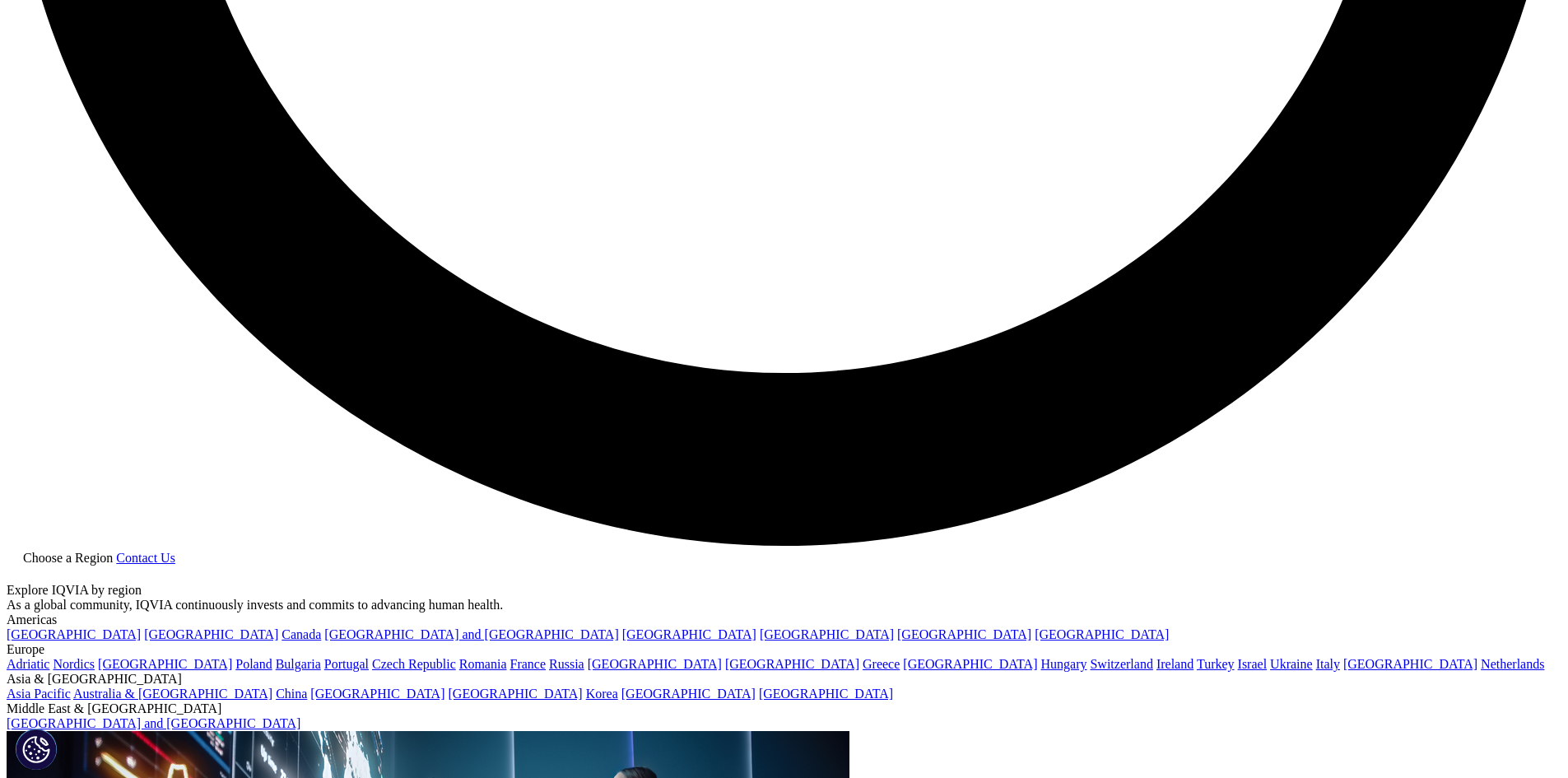
scroll to position [4287, 0]
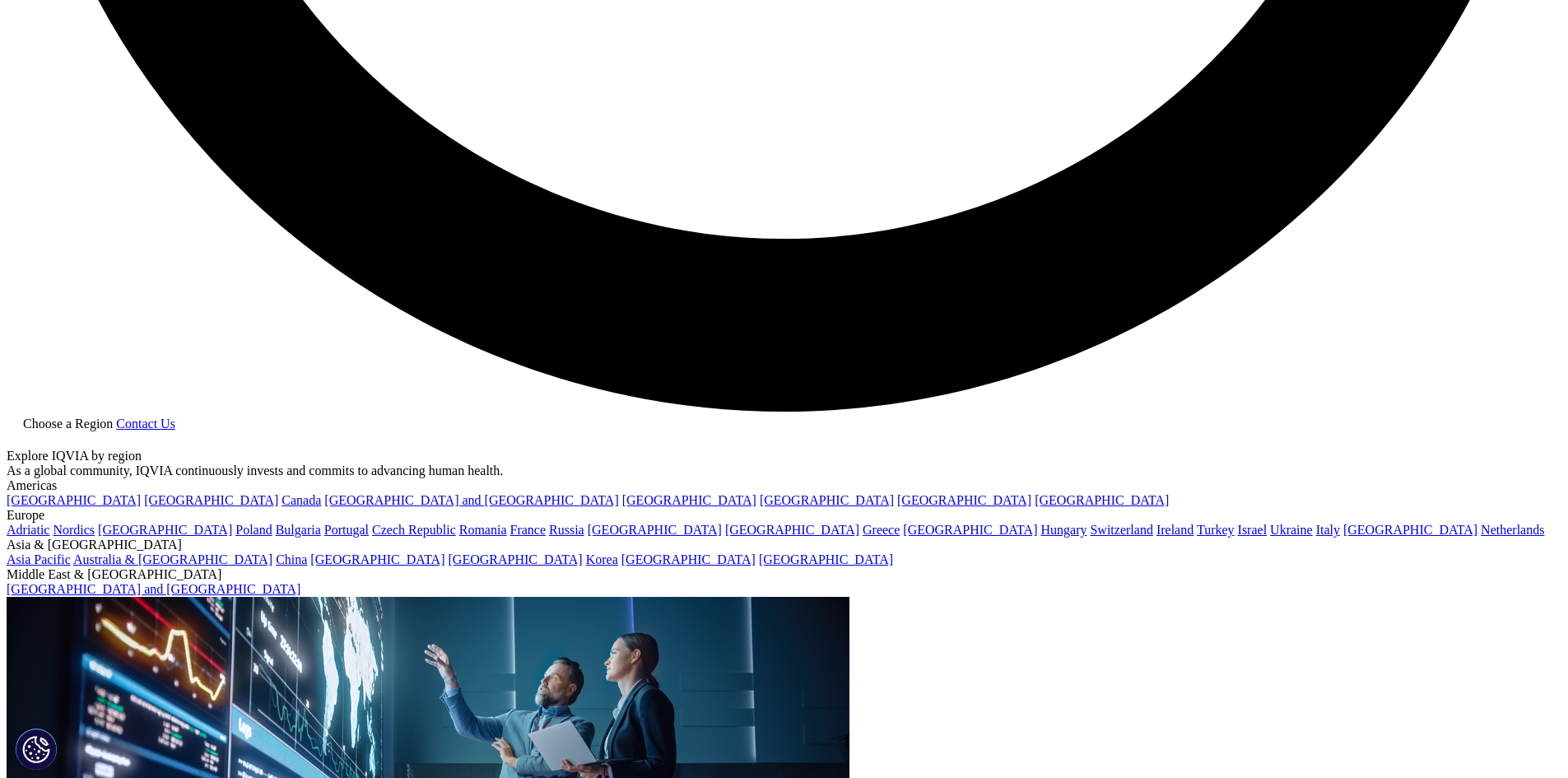
drag, startPoint x: 314, startPoint y: 638, endPoint x: 1042, endPoint y: 660, distance: 728.3
copy li "Countries in [GEOGRAPHIC_DATA], Eastern and [GEOGRAPHIC_DATA], [GEOGRAPHIC_DATA…"
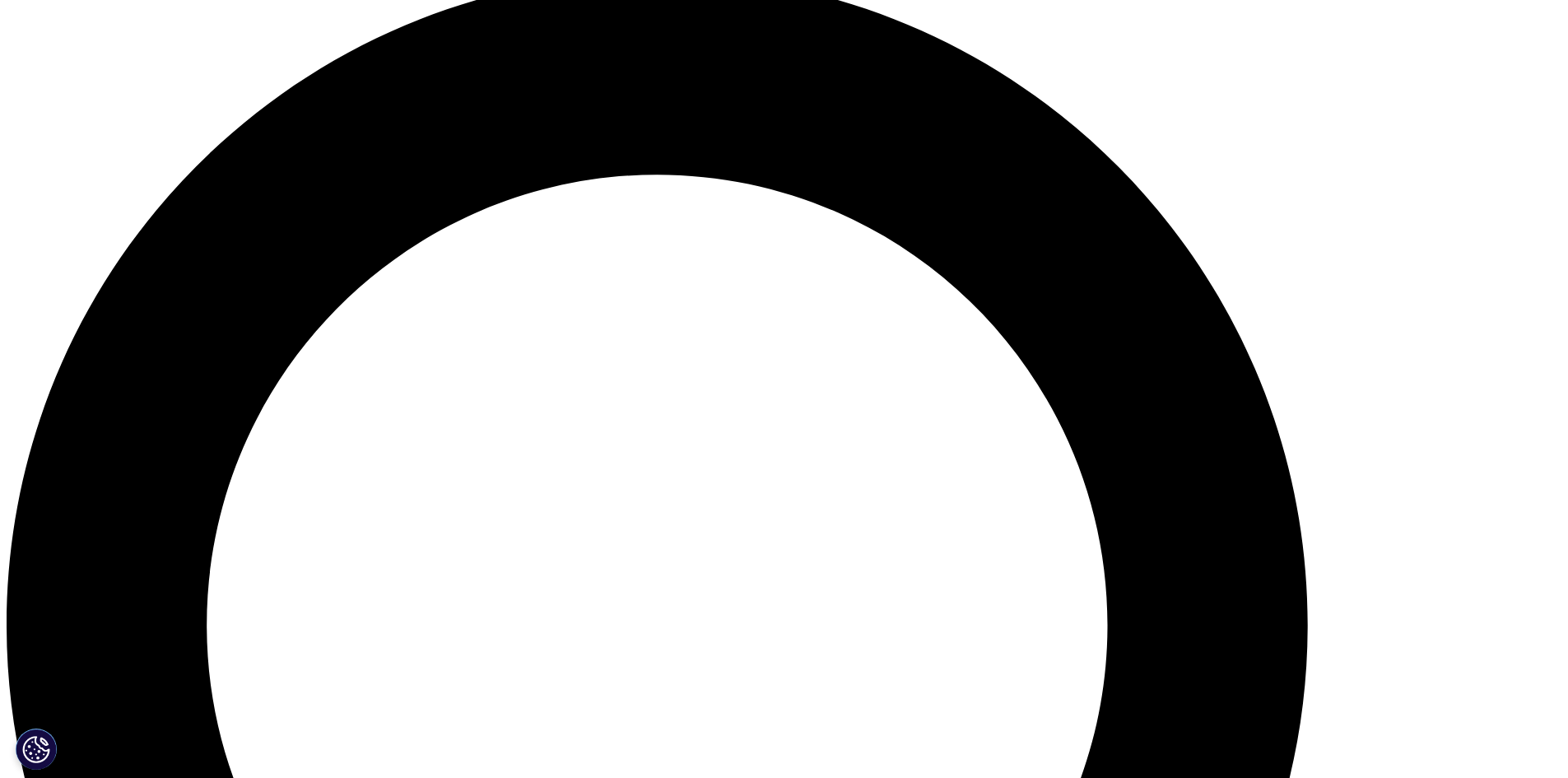
scroll to position [0, 0]
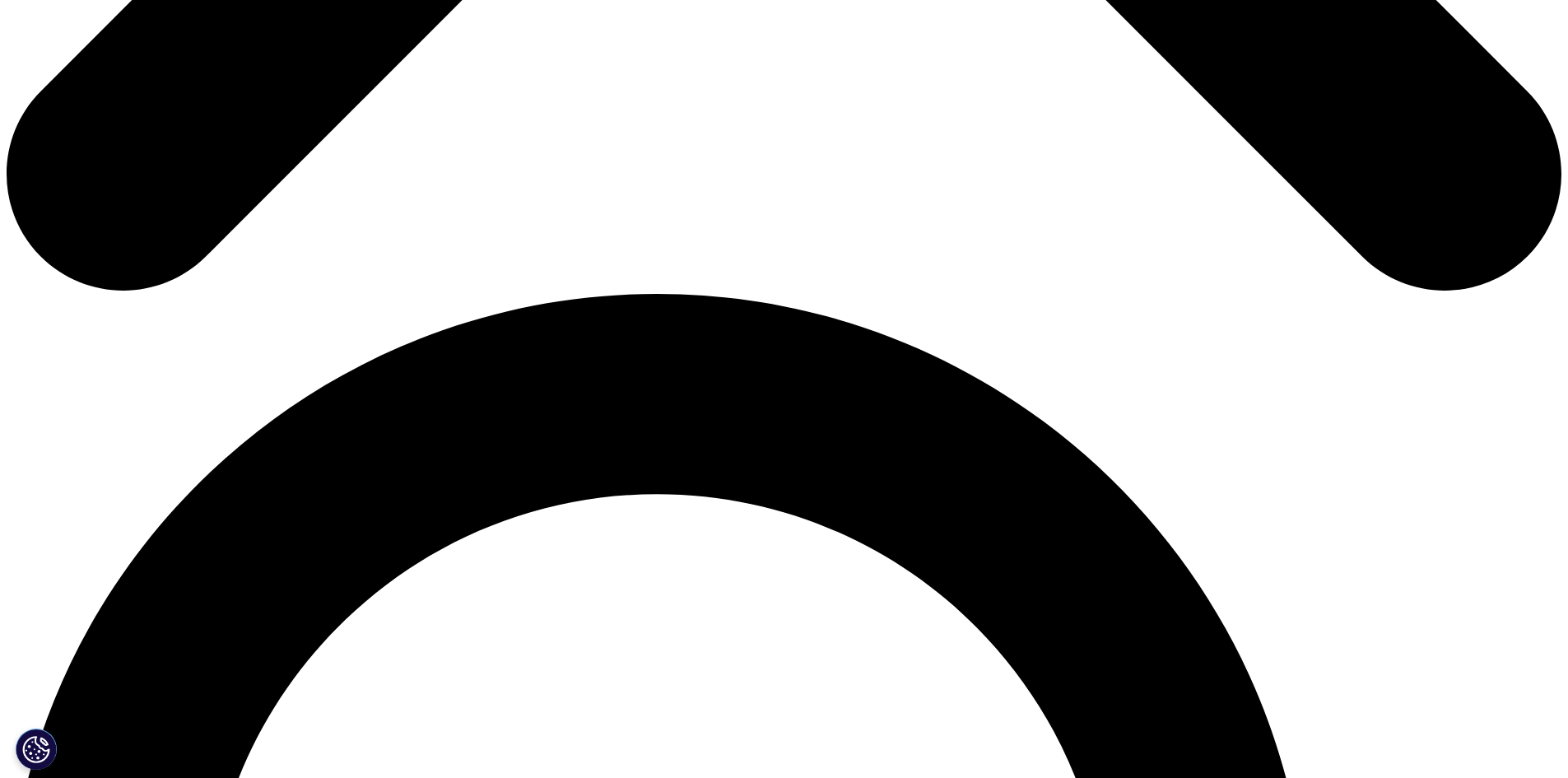
scroll to position [1325, 0]
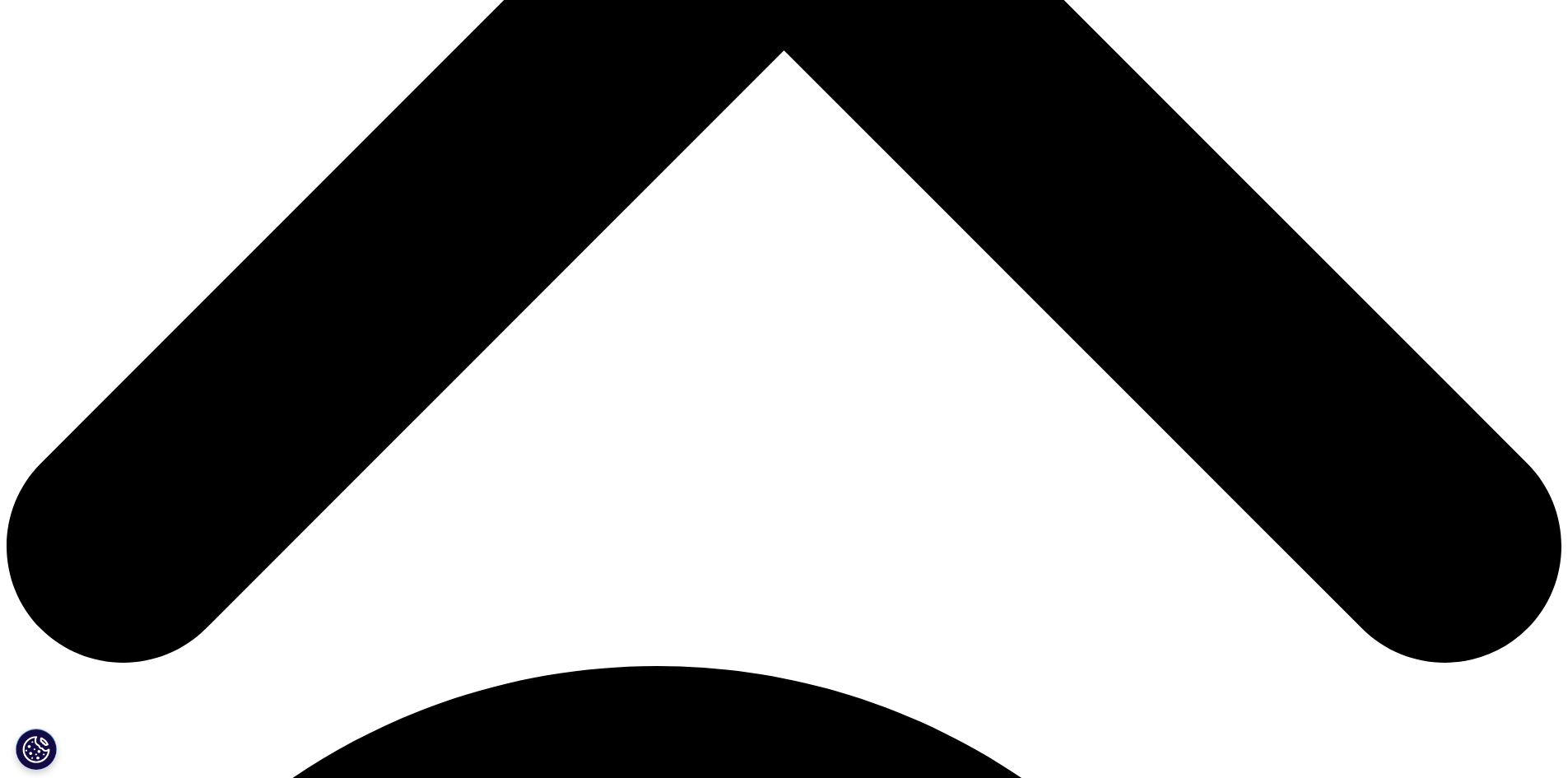
scroll to position [913, 0]
